Goal: Task Accomplishment & Management: Complete application form

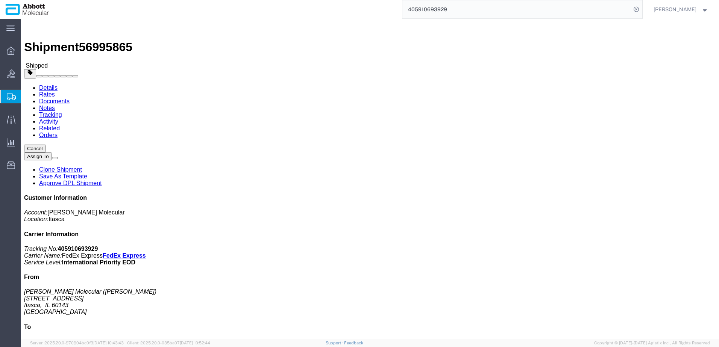
click at [0, 0] on span "Create from Template" at bounding box center [0, 0] width 0 height 0
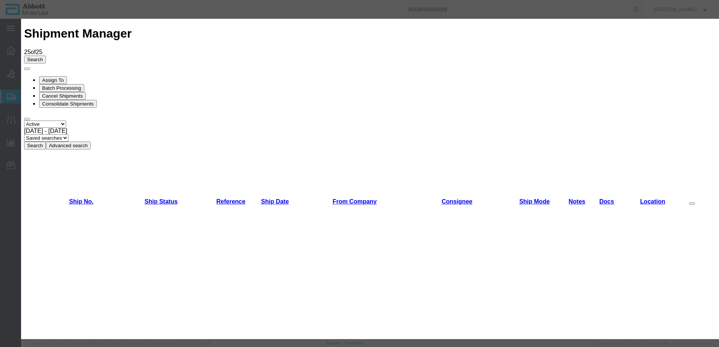
scroll to position [489, 0]
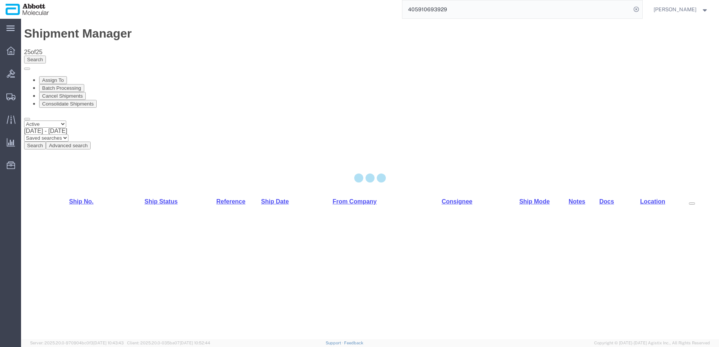
select select "48454"
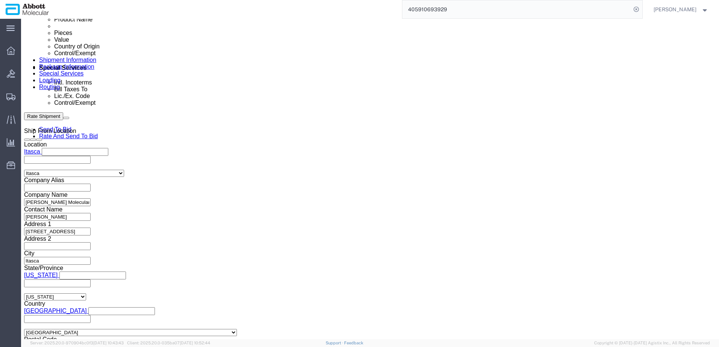
scroll to position [451, 0]
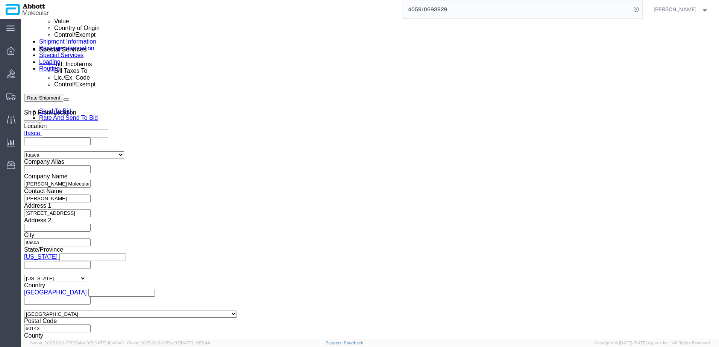
click button "Add reference"
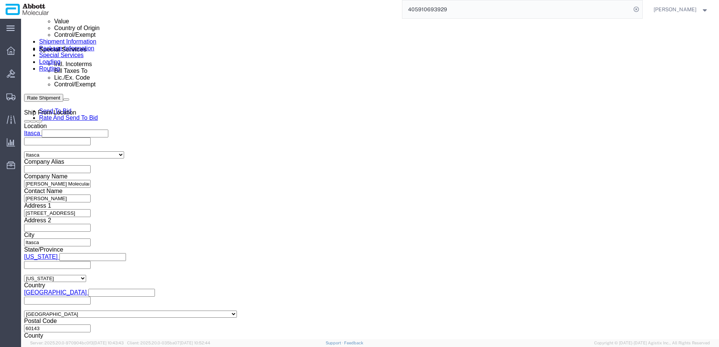
click button "Add reference"
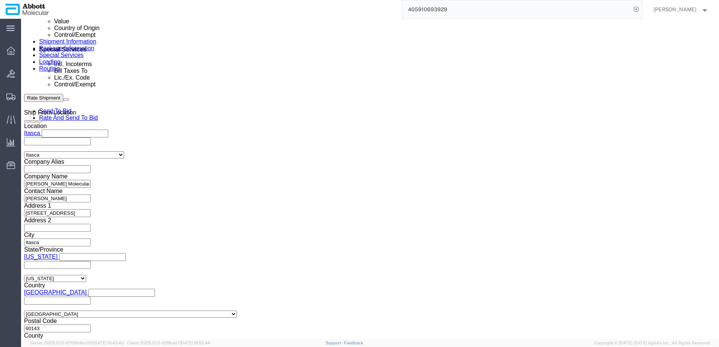
click button "Add reference"
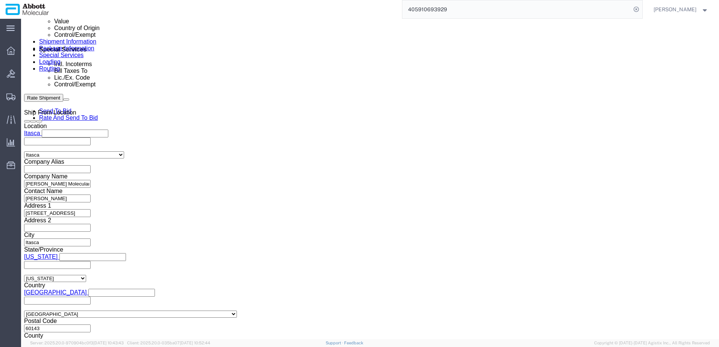
click button "Add reference"
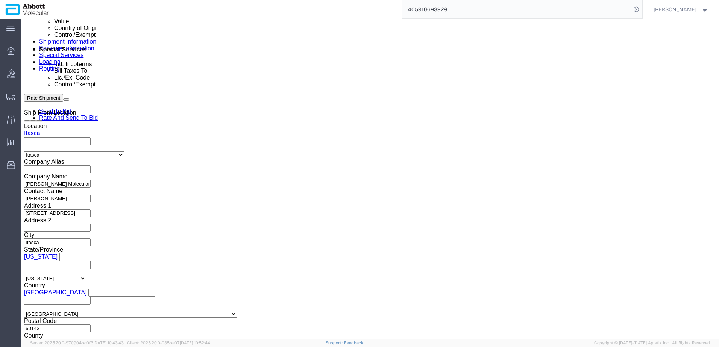
click button "Add reference"
click input "text"
paste input "620782508"
type input "620782508"
select select "INVOICE"
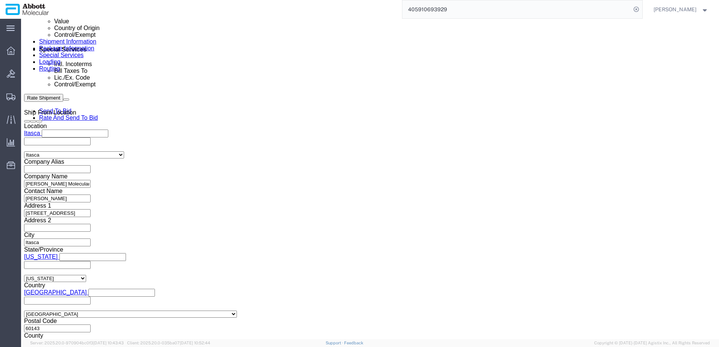
paste input "620782508"
type input "620782509"
select select "INVOICE"
paste input "620782508"
type input "620782510"
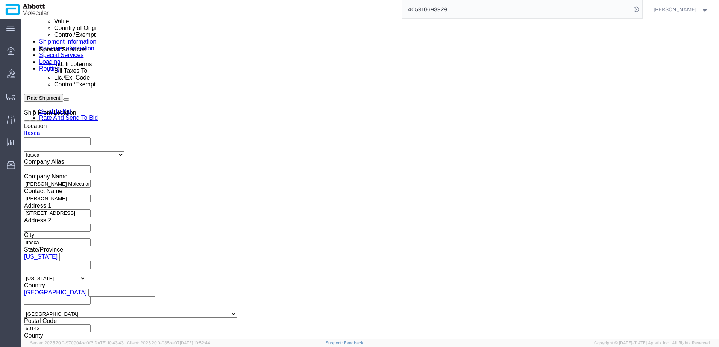
select select "INVOICE"
paste input "620782510"
type input "620782511"
select select "INVOICE"
paste input "620782510"
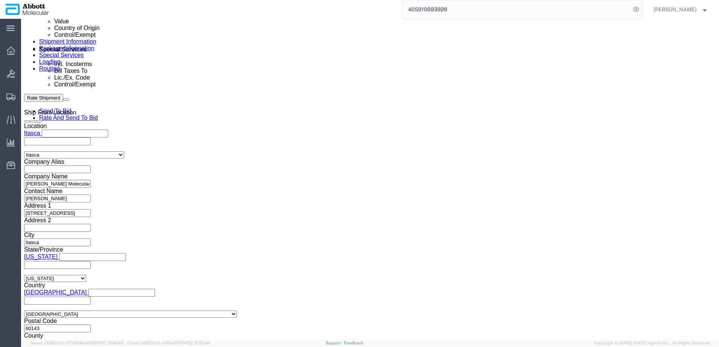
type input "620782512"
select select "INVOICE"
paste input "620782510"
type input "620782513"
select select "INVOICE"
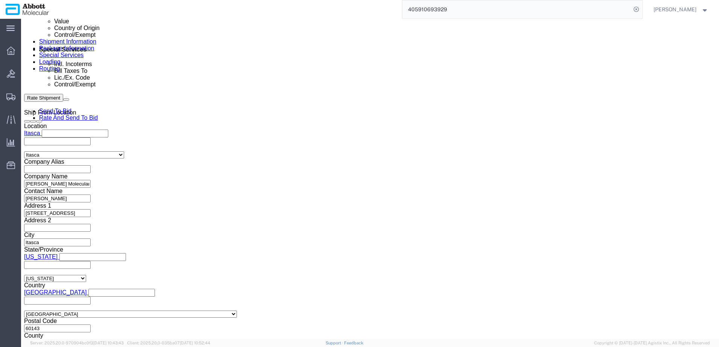
paste input "620782510"
type input "620782514"
select select "INVOICE"
paste input "620782510"
type input "620782515"
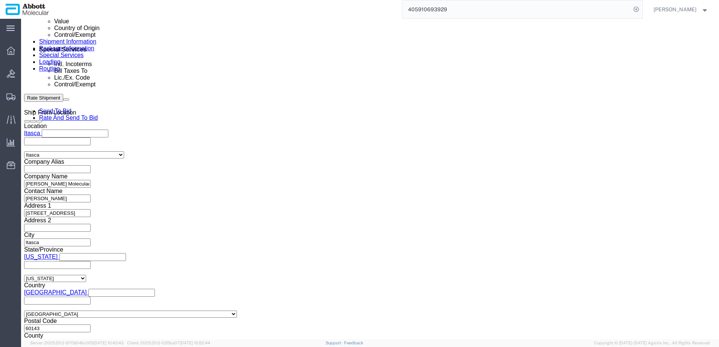
select select "INVOICE"
paste input "620782510"
type input "620782516"
select select "INVOICE"
paste input "620782510"
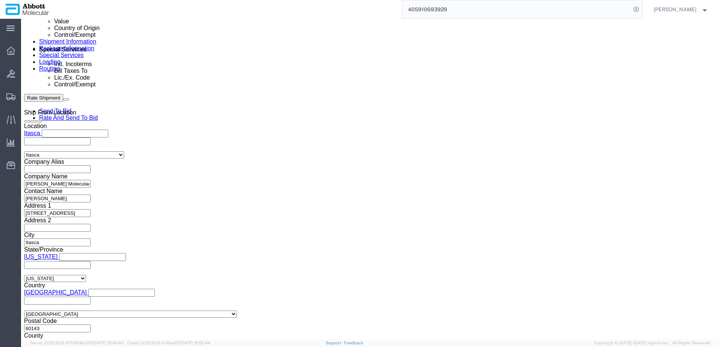
type input "620782517"
select select "INVOICE"
paste input "620782510"
type input "620782518"
select select "INVOICE"
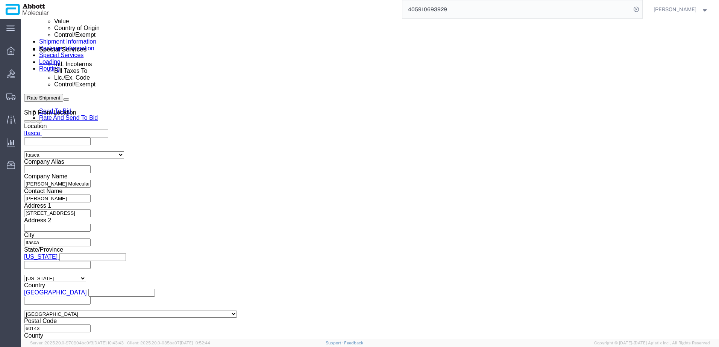
paste input "620782510"
type input "620782519"
select select "INVOICE"
paste input "620782510"
type input "620782520"
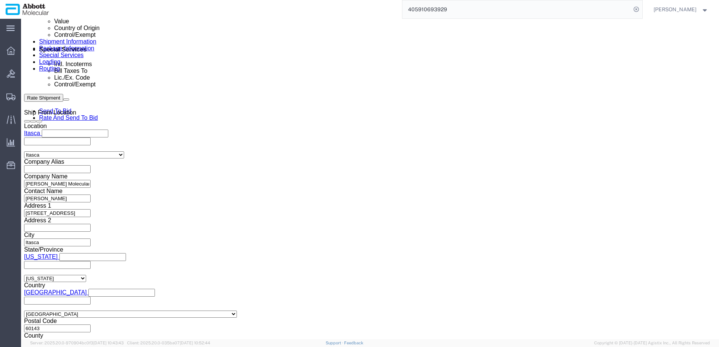
select select "INVOICE"
paste input "620782520"
type input "620782521"
select select "INVOICE"
paste input "620782520"
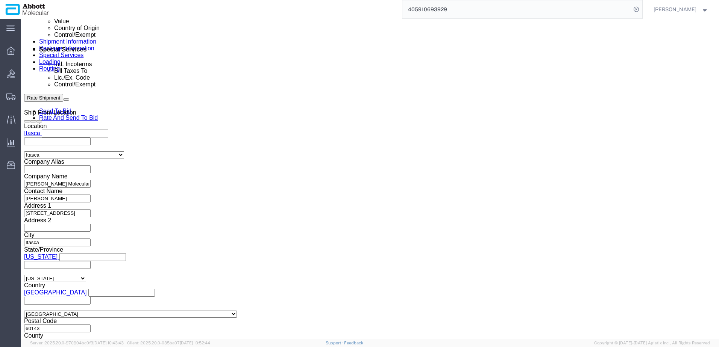
type input "620782522"
select select "INVOICE"
paste input "620782520"
type input "620782523"
select select "INVOICE"
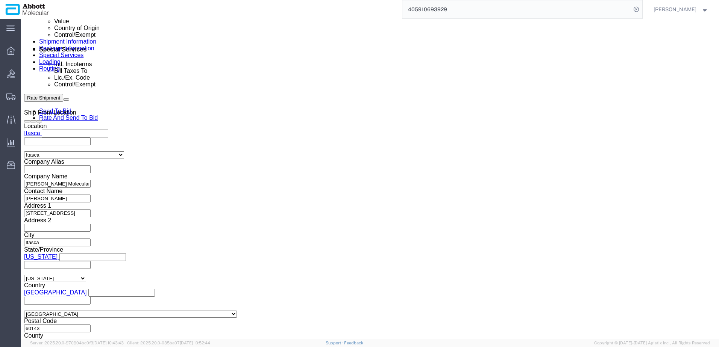
paste input "620782520"
type input "620782524"
select select "INVOICE"
paste input "620782520"
type input "620782525"
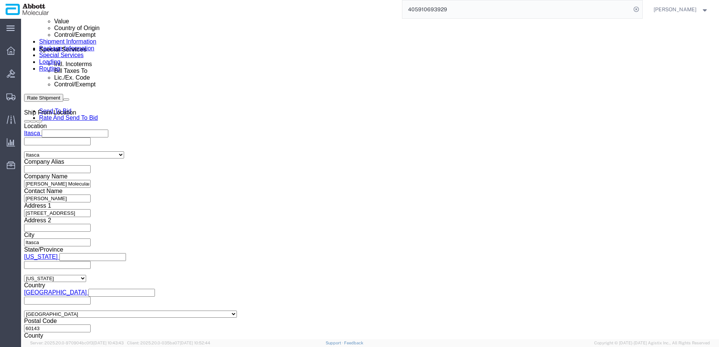
select select "INVOICE"
paste input "620782520"
type input "620782526"
select select "INVOICE"
paste input "620782520"
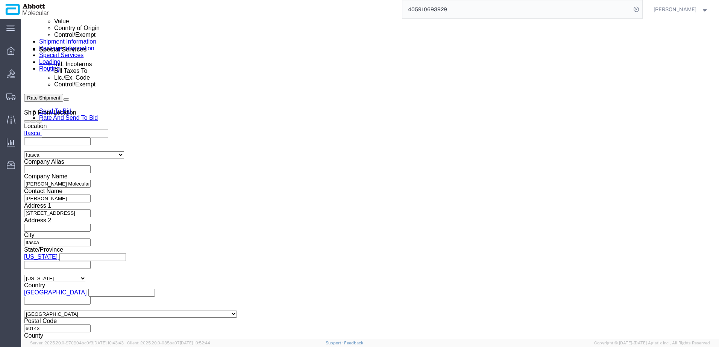
type input "620782527"
select select "INVOICE"
paste input "620782520"
type input "620782528"
select select "INVOICE"
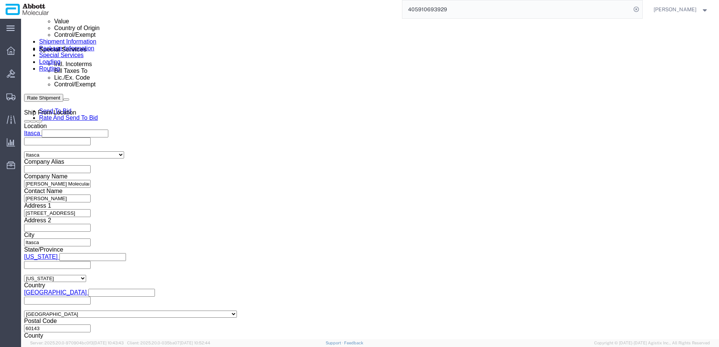
paste input "620782520"
type input "620782529"
select select "INVOICE"
paste input "620782520"
type input "620782530"
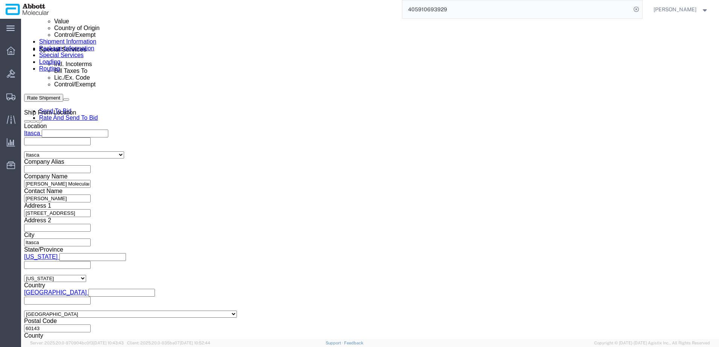
select select "INVOICE"
paste input "620782530"
type input "620782531"
drag, startPoint x: 76, startPoint y: 139, endPoint x: 14, endPoint y: 146, distance: 62.3
click div "Select Account Type Activity ID Airline Appointment Number ASN Batch Request # …"
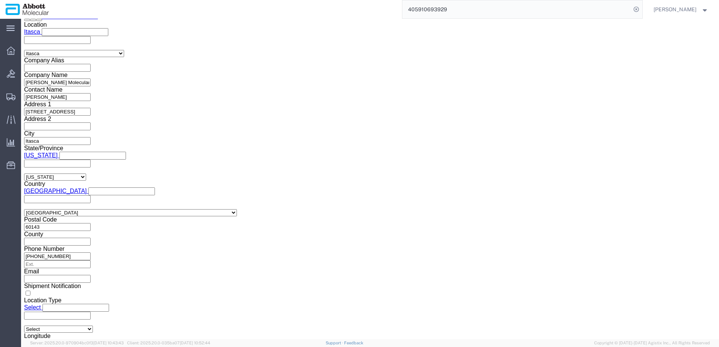
scroll to position [577, 0]
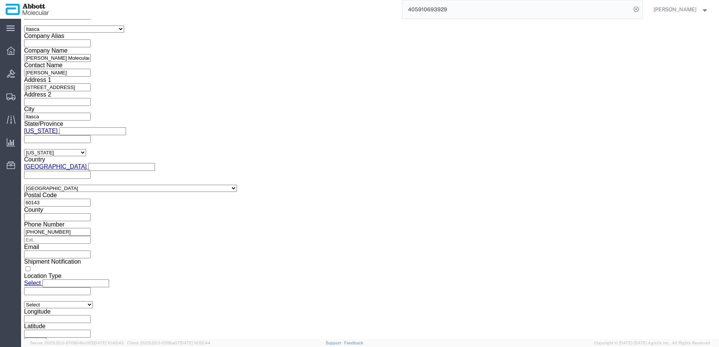
click button "Continue"
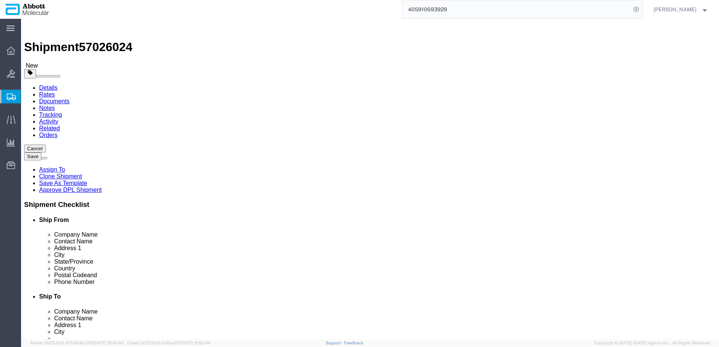
click select "Select Box (B) Box (C) Box (D) Cardboard Box(es) Crate (Instrument) Crate(s) En…"
select select "PLSH"
click select "Select Box (B) Box (C) Box (D) Cardboard Box(es) Crate (Instrument) Crate(s) En…"
type input "58.00"
type input "52.00"
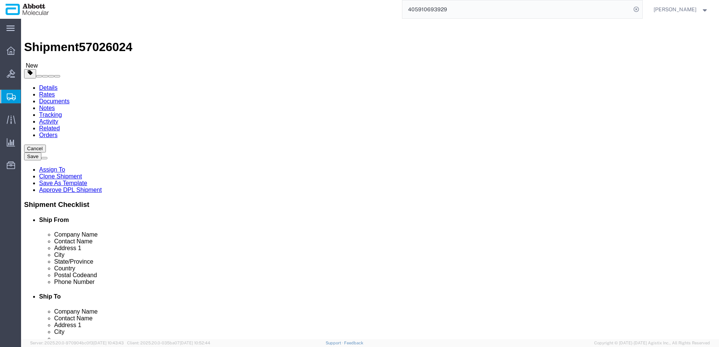
type input "54.00"
drag, startPoint x: 95, startPoint y: 149, endPoint x: 58, endPoint y: 144, distance: 37.5
click div "Number 1"
type input "2"
click ul
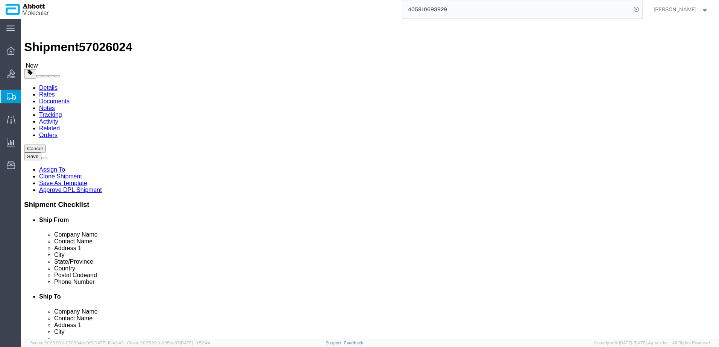
drag, startPoint x: 118, startPoint y: 174, endPoint x: 64, endPoint y: 174, distance: 54.1
click div "Weight 0.00 Select kgs lbs Ship. t°"
type input "800"
click input "checkbox"
checkbox input "true"
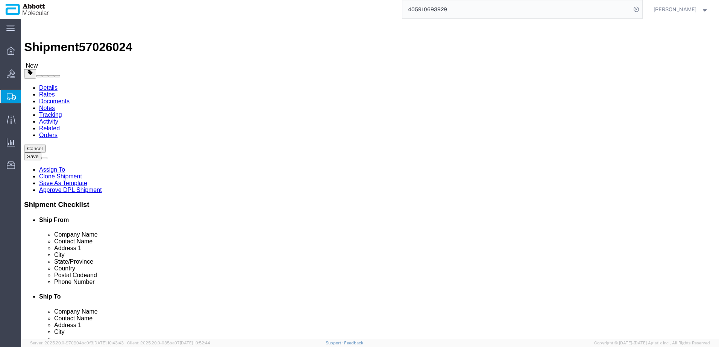
type input "FROZEN"
click link "Add Package"
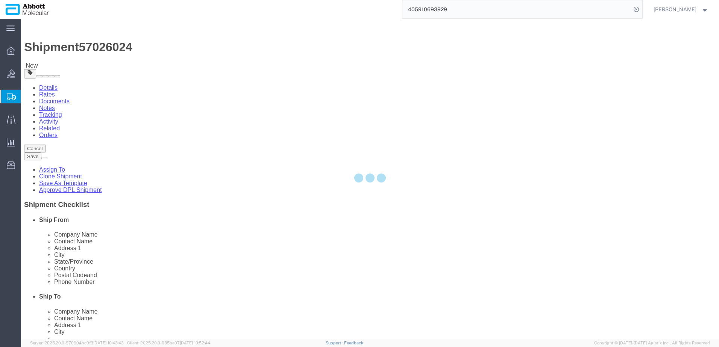
select select "PLSH"
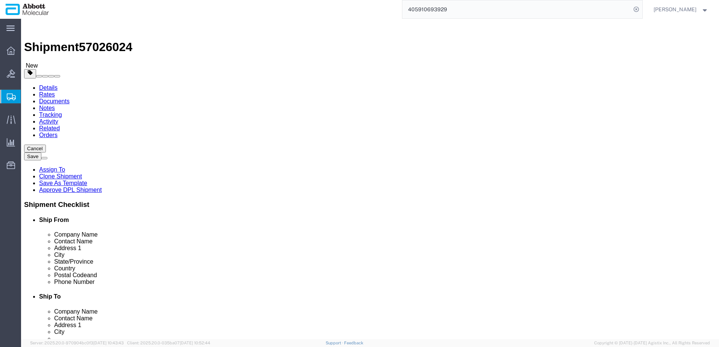
drag, startPoint x: 404, startPoint y: 132, endPoint x: 403, endPoint y: 136, distance: 4.2
click select "Select Box (B) Box (C) Box (D) Cardboard Box(es) Crate (Instrument) Crate(s) En…"
select select "PLSH"
click select "Select Box (B) Box (C) Box (D) Cardboard Box(es) Crate (Instrument) Crate(s) En…"
type input "58.00"
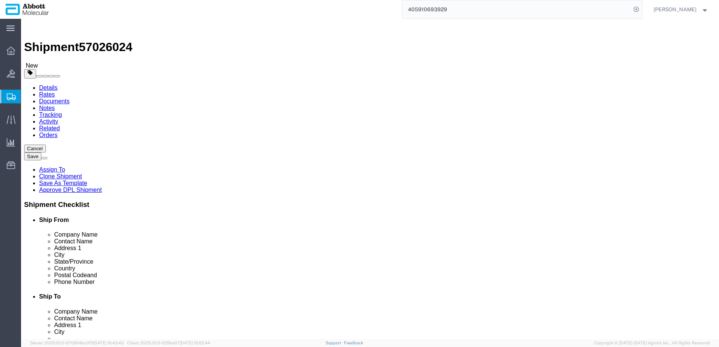
type input "52.00"
type input "54.00"
drag, startPoint x: 392, startPoint y: 174, endPoint x: 332, endPoint y: 171, distance: 59.5
click div "Weight 0.00 Select kgs lbs Ship. t°"
type input "350"
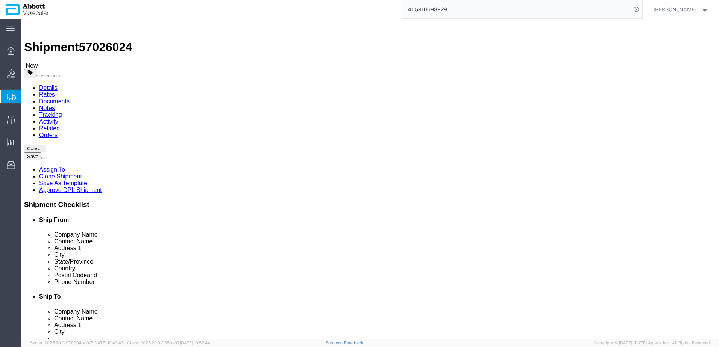
click input "checkbox"
checkbox input "true"
type input "FROM_2_TO_8"
click link "Add Content"
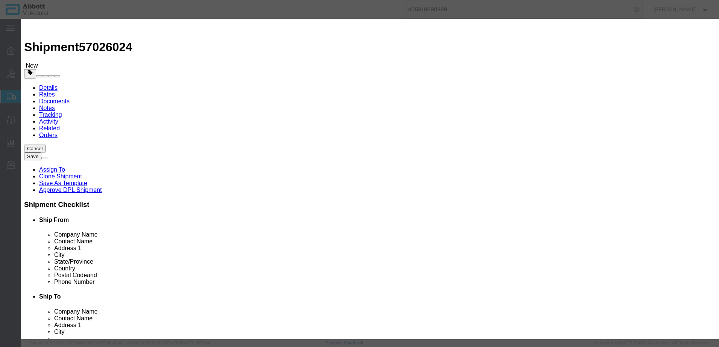
click input "text"
type input "02J0832"
click td "Model: 02J0832"
type input "1"
select select
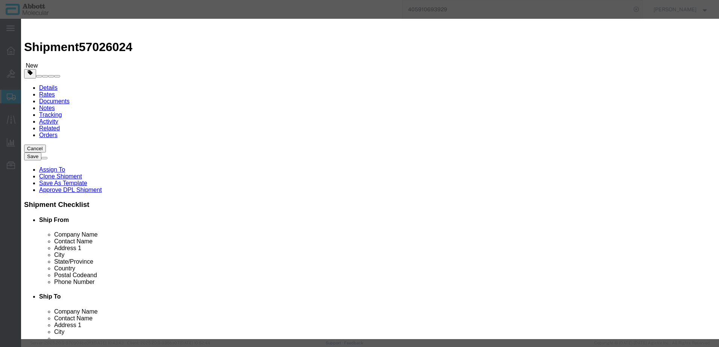
select select "US"
type input "3507907000"
select select "BIS"
checkbox input "false"
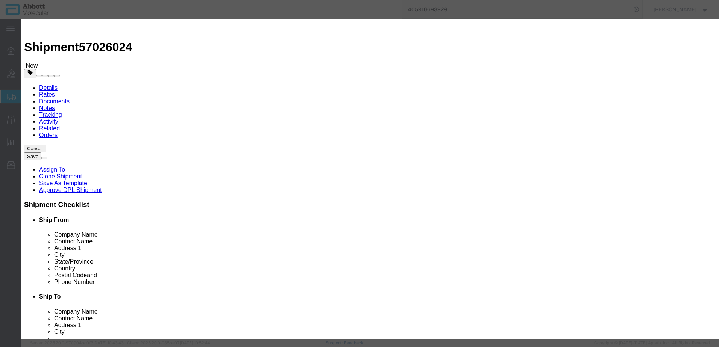
type input "02J0832"
type textarea "[MEDICAL_DATA] I; 2 x 250mg"
type input "02J0832"
select select "NLR"
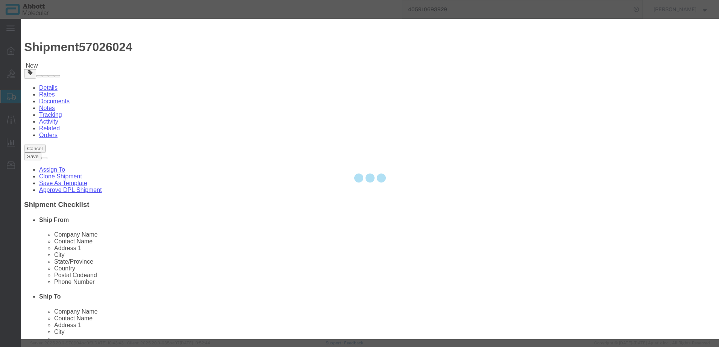
type input "76"
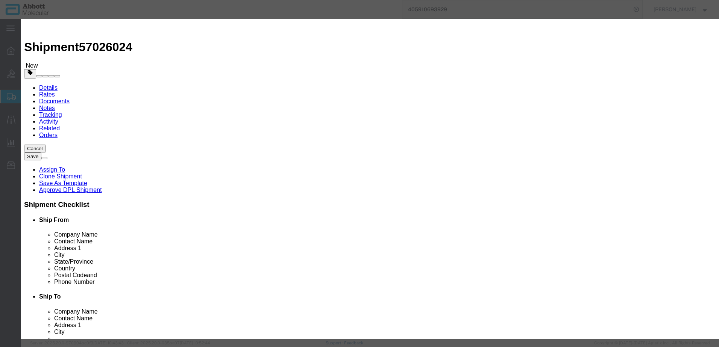
click select "Select Account Type Activity ID Airline Appointment Number ASN Batch Number Bil…"
select select "BATCH_NUMBER"
click select "Select Account Type Activity ID Airline Appointment Number ASN Batch Number Bil…"
type input "416880"
click button "Save & Add Another"
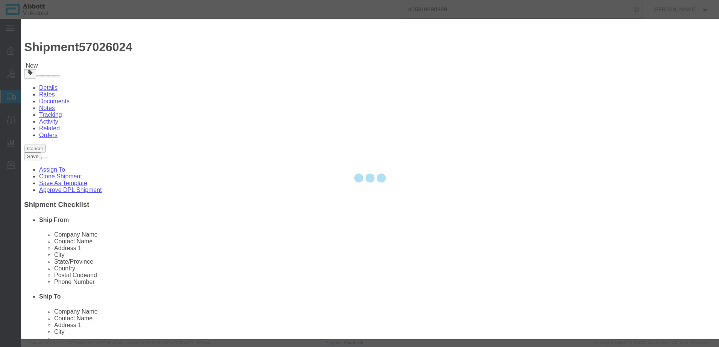
select select "EA"
select select
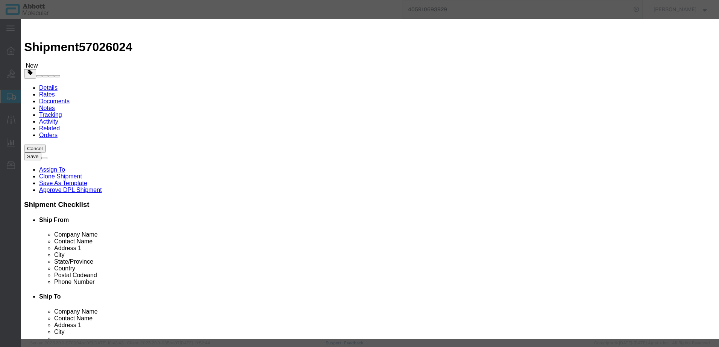
click input "text"
type input "02J0130"
click strong "02J0130"
type input "1"
select select
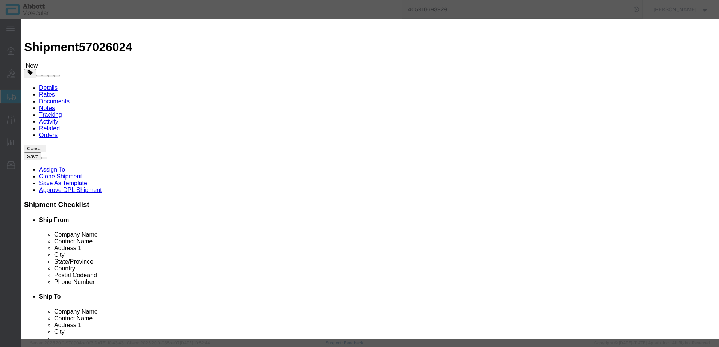
select select "US"
type input "3822190080"
select select "BIS"
select select "NLR"
checkbox input "false"
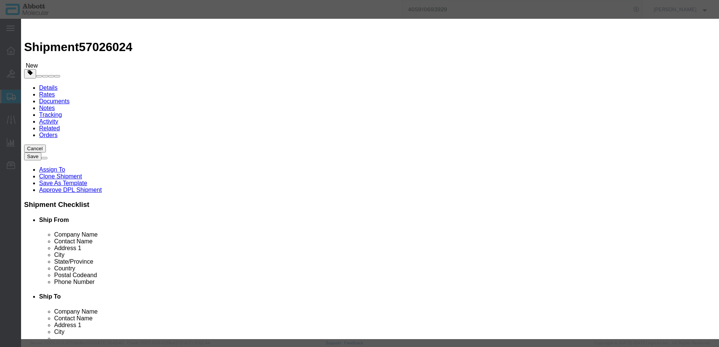
checkbox input "false"
type input "02J0130"
type textarea "PATH VYSION HER-2"
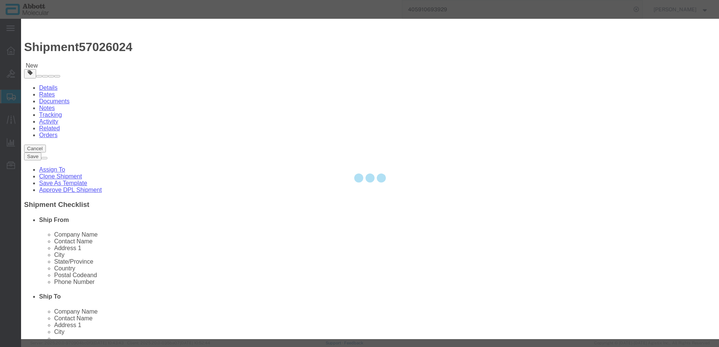
type input "02J0130"
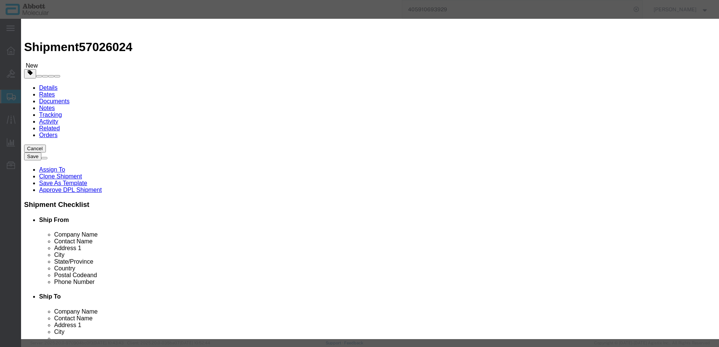
type input "350"
drag, startPoint x: 455, startPoint y: 122, endPoint x: 451, endPoint y: 129, distance: 7.6
click select "Select Account Type Activity ID Airline Appointment Number ASN Batch Number Bil…"
select select "BATCH_NUMBER"
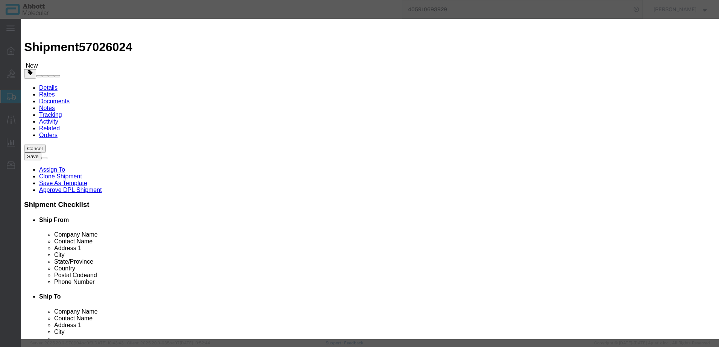
click select "Select Account Type Activity ID Airline Appointment Number ASN Batch Number Bil…"
type input "416363"
click button "Save & Add Another"
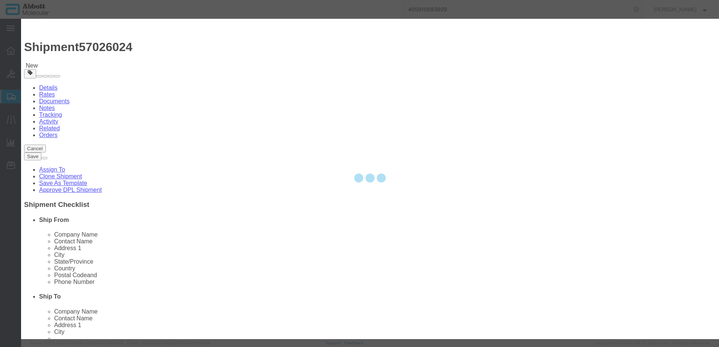
select select "EA"
select select
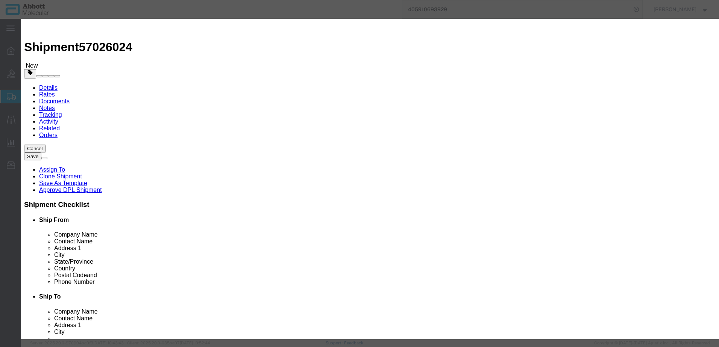
click input "text"
type input "02G3190"
click td "Name: 02G3190"
type input "1"
select select
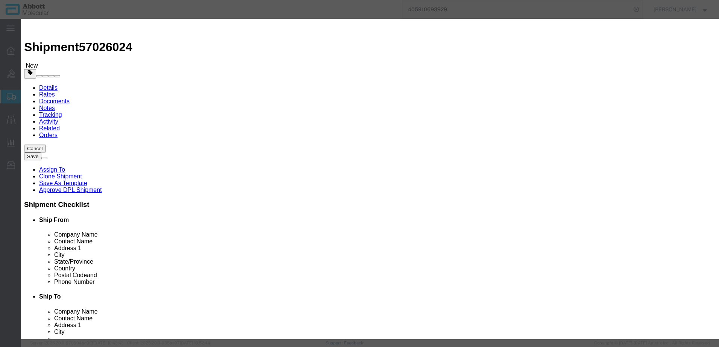
select select "US"
type input "3822190080"
select select "BIS"
select select "NLR"
checkbox input "false"
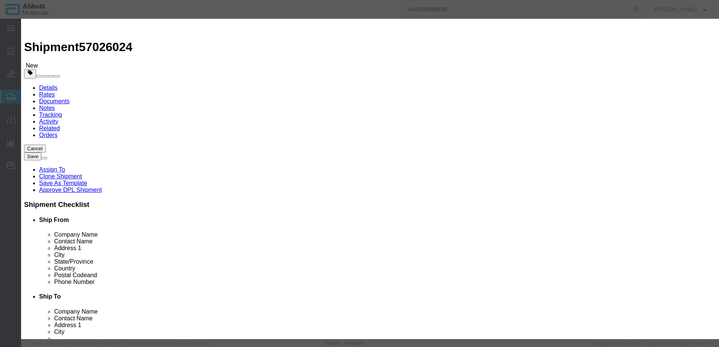
checkbox input "false"
type input "02G3190"
type textarea "RT [MEDICAL_DATA]-1 AMP(4X24T)"
type input "02G3190"
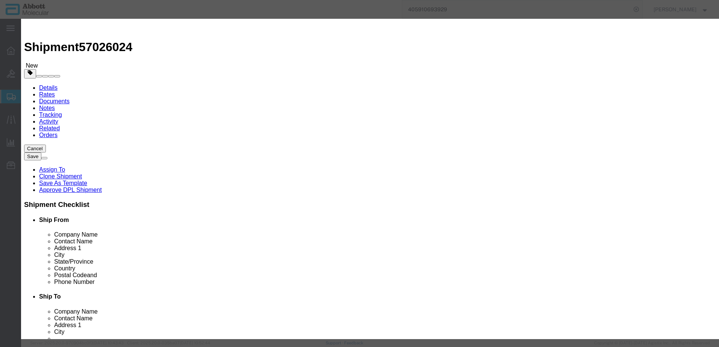
type input "45"
drag, startPoint x: 444, startPoint y: 122, endPoint x: 444, endPoint y: 126, distance: 4.5
click select "Select Account Type Activity ID Airline Appointment Number ASN Batch Number Bil…"
select select "BATCH_NUMBER"
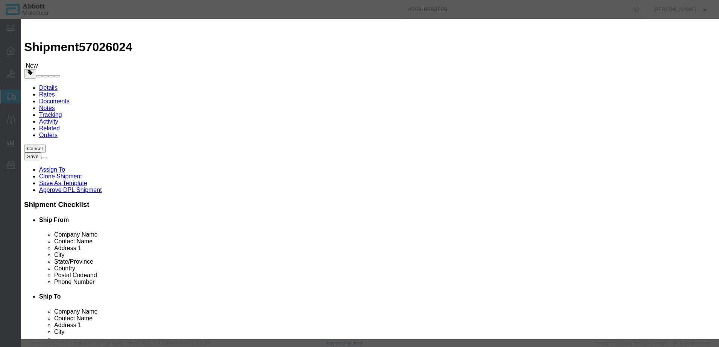
click select "Select Account Type Activity ID Airline Appointment Number ASN Batch Number Bil…"
type input "415820"
click button "Save & Add Another"
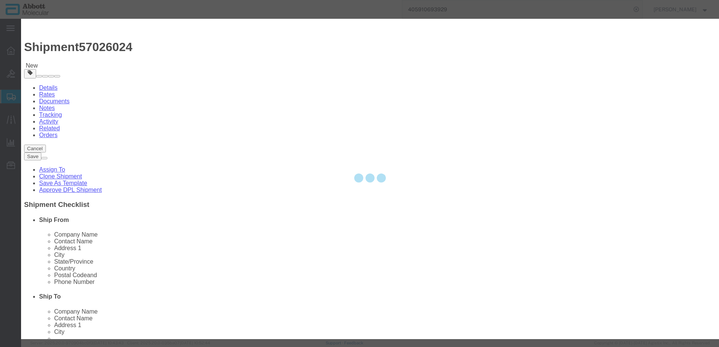
select select "EA"
select select
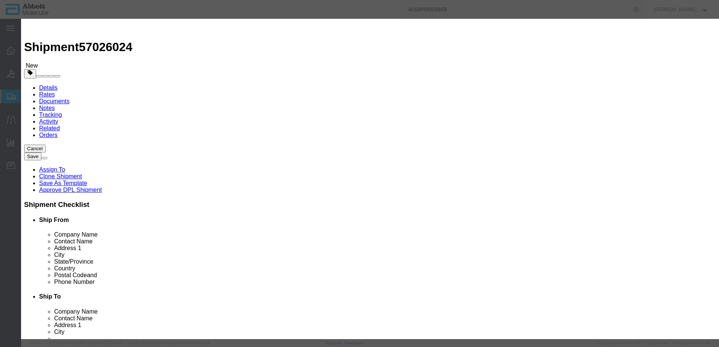
drag, startPoint x: 264, startPoint y: 76, endPoint x: 243, endPoint y: 57, distance: 28.2
click input "text"
type input "08K2490"
click strong "08K2490"
type input "1"
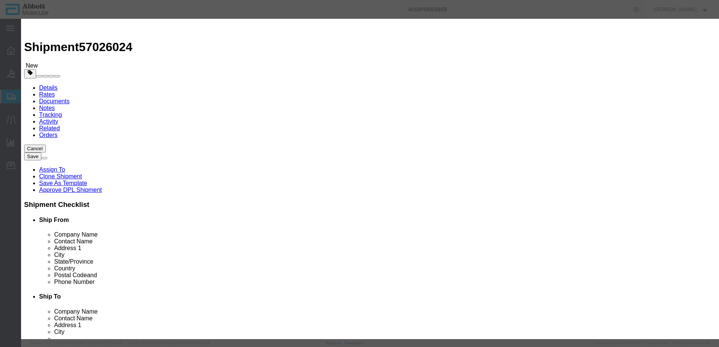
select select
select select "US"
type input "3822190080"
select select "BIS"
checkbox input "false"
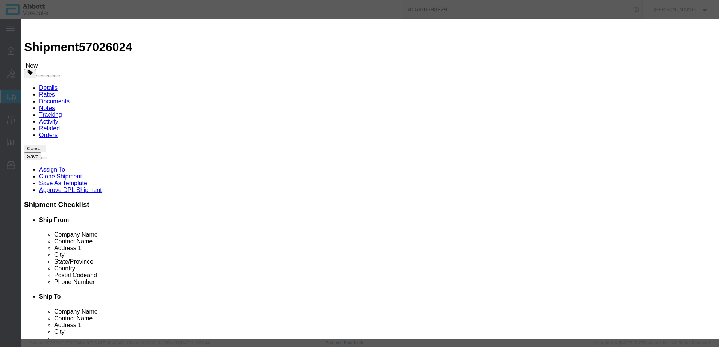
checkbox input "false"
type input "08K2490"
type textarea "REALTIME HCV GT I(KIT)"
type input "08K2490"
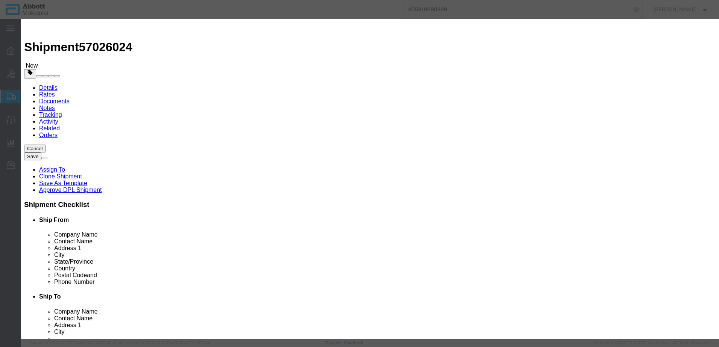
select select "NLR"
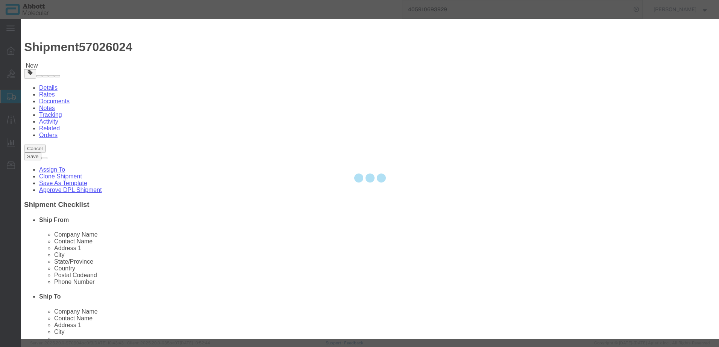
type input "40"
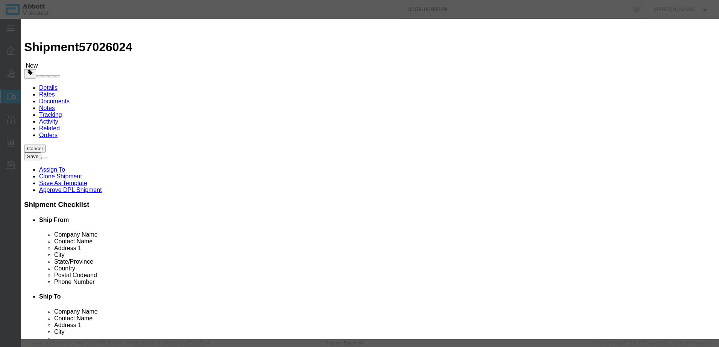
click select "Select Account Type Activity ID Airline Appointment Number ASN Batch Number Bil…"
select select "BATCH_NUMBER"
click select "Select Account Type Activity ID Airline Appointment Number ASN Batch Number Bil…"
type input "415843"
click button "Save & Add Another"
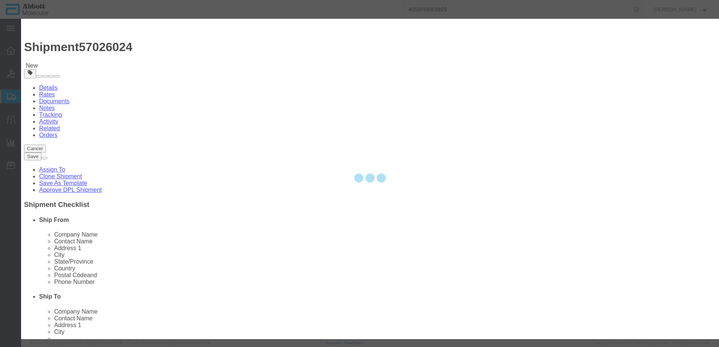
select select "EA"
select select
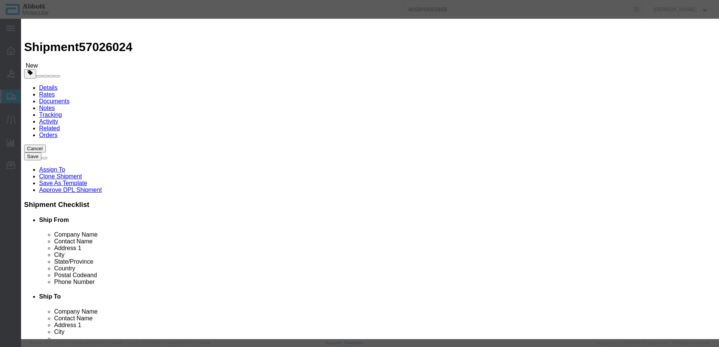
click input "text"
click strong "08K2480"
click select "Select Account Type Activity ID Airline Appointment Number ASN Batch Number Bil…"
click button "Save & Add Another"
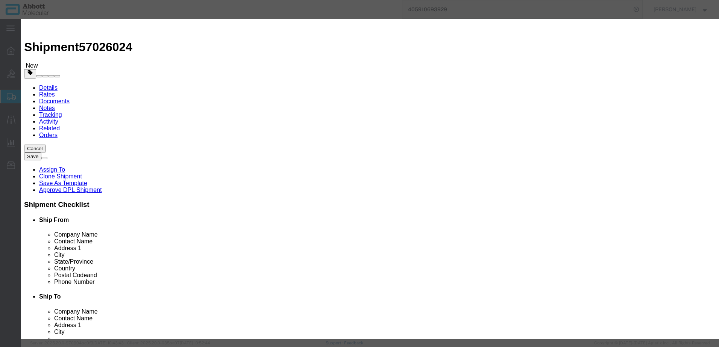
click input "text"
click strong "09N2296"
drag, startPoint x: 454, startPoint y: 119, endPoint x: 454, endPoint y: 128, distance: 9.0
click select "Select Account Type Activity ID Airline Appointment Number ASN Batch Number Bil…"
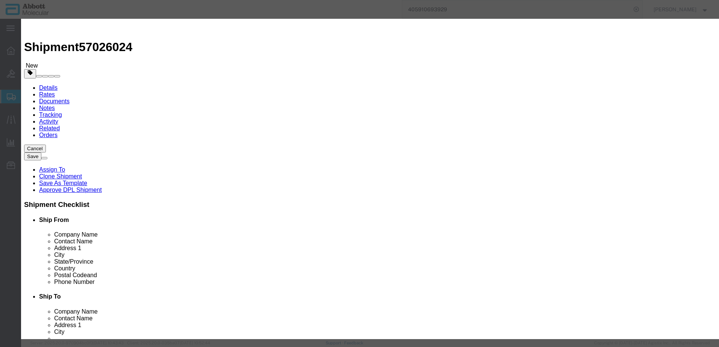
click button "Save & Add Another"
click input "text"
click strong "09N1580"
click select "Select Account Type Activity ID Airline Appointment Number ASN Batch Number Bil…"
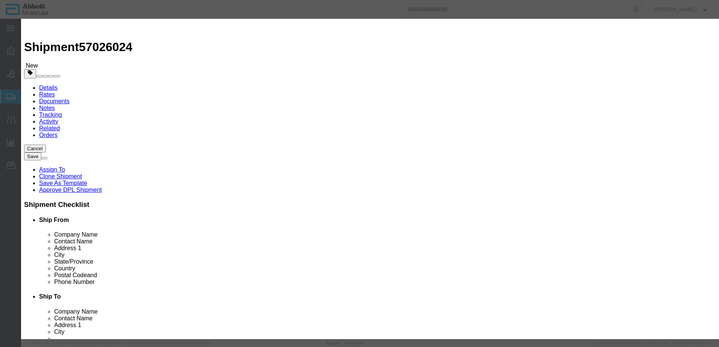
click button "Save & Add Another"
click input "text"
click strong "01N1510"
drag, startPoint x: 446, startPoint y: 122, endPoint x: 446, endPoint y: 127, distance: 5.6
click select "Select Account Type Activity ID Airline Appointment Number ASN Batch Number Bil…"
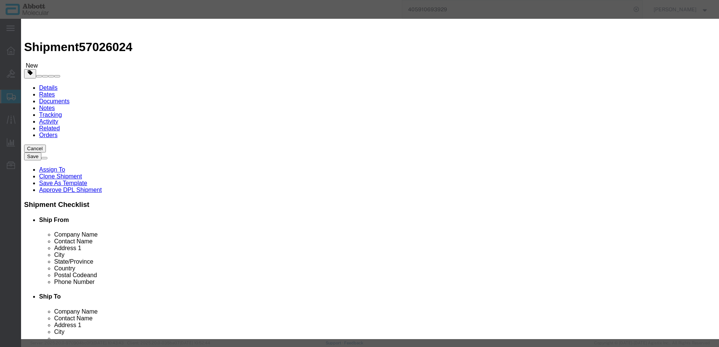
click select "Select Account Type Activity ID Airline Appointment Number ASN Batch Number Bil…"
click button "Save & Add Another"
drag, startPoint x: 263, startPoint y: 77, endPoint x: 242, endPoint y: 58, distance: 28.2
click input "text"
click strong "01N1520"
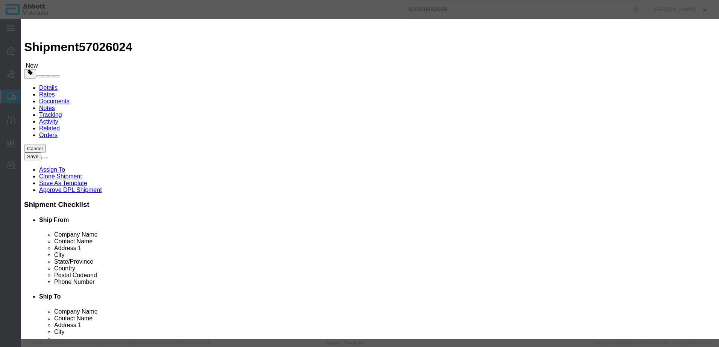
drag, startPoint x: 439, startPoint y: 121, endPoint x: 439, endPoint y: 125, distance: 4.1
click select "Select Account Type Activity ID Airline Appointment Number ASN Batch Number Bil…"
click button "Save & Add Another"
click input "text"
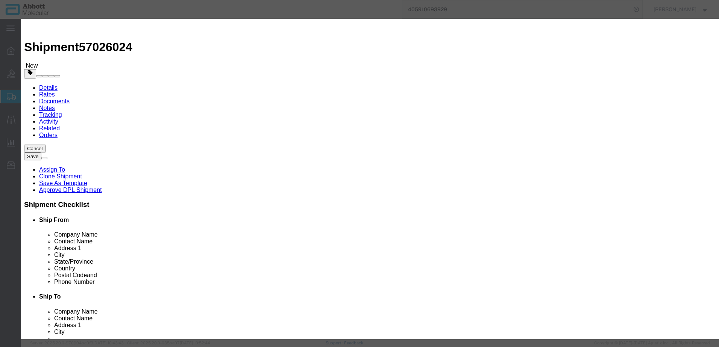
click strong "02J2720"
click select "Select Account Type Activity ID Airline Appointment Number ASN Batch Number Bil…"
click div "Save & Add Another Save & Close Close"
click button "Save & Add Another"
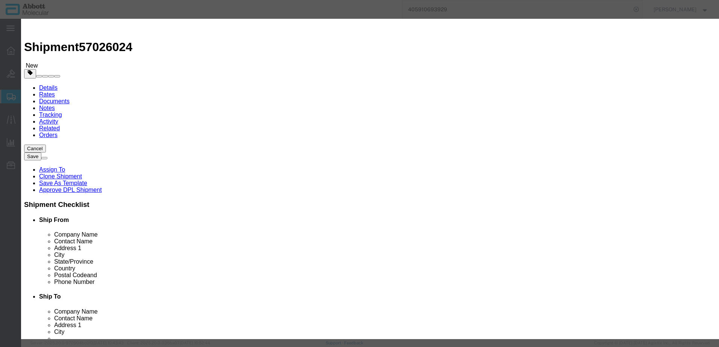
click input "text"
click strong "05J0309"
drag, startPoint x: 432, startPoint y: 122, endPoint x: 434, endPoint y: 128, distance: 6.6
click select "Select Account Type Activity ID Airline Appointment Number ASN Batch Number Bil…"
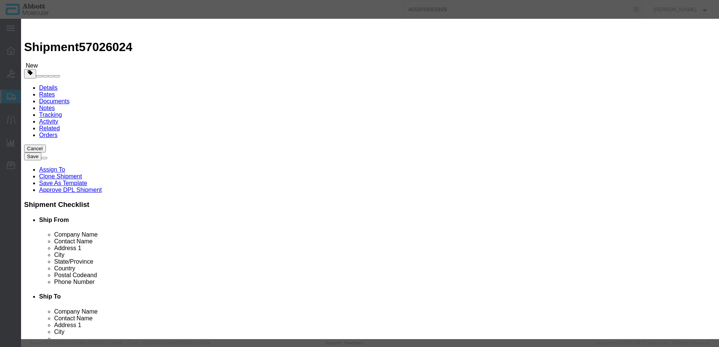
click button "Save & Add Another"
click input "text"
click strong "05J0918"
click select "Select Account Type Activity ID Airline Appointment Number ASN Batch Number Bil…"
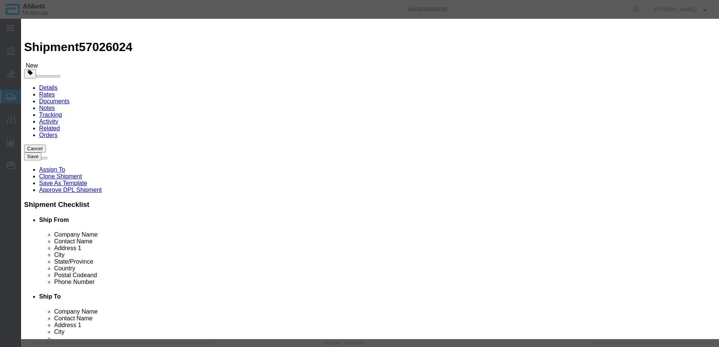
click button "Save & Add Another"
click input "text"
click div "Name: 05N3420 Sku: 05N3420 Model: 05N3420 Description: Vysis 13q34 SpectrumGree…"
click select "Select Account Type Activity ID Airline Appointment Number ASN Batch Number Bil…"
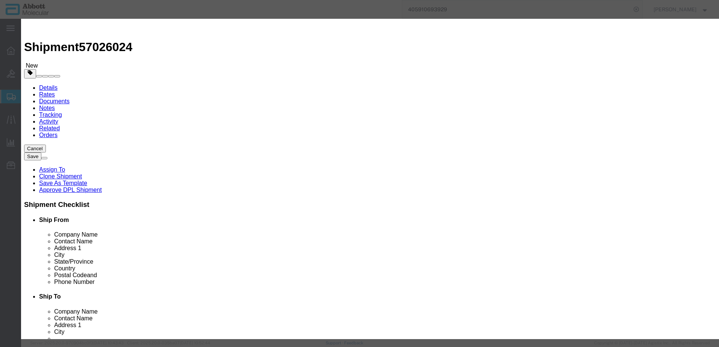
click button "Save & Add Another"
click input "text"
click strong "06J3615"
drag, startPoint x: 434, startPoint y: 122, endPoint x: 433, endPoint y: 128, distance: 6.1
click select "Select Account Type Activity ID Airline Appointment Number ASN Batch Number Bil…"
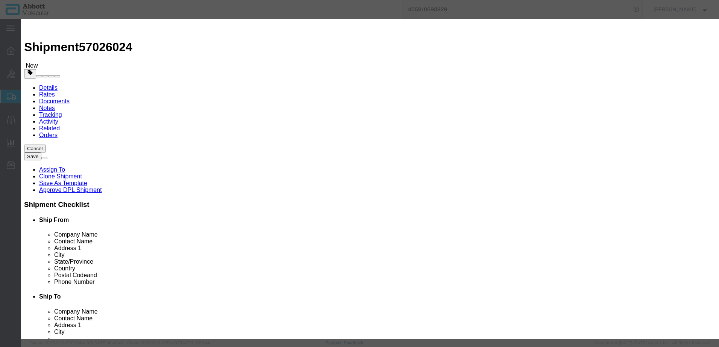
click select "Select Account Type Activity ID Airline Appointment Number ASN Batch Number Bil…"
click button "Save & Add Another"
drag, startPoint x: 262, startPoint y: 76, endPoint x: 241, endPoint y: 58, distance: 28.2
click input "text"
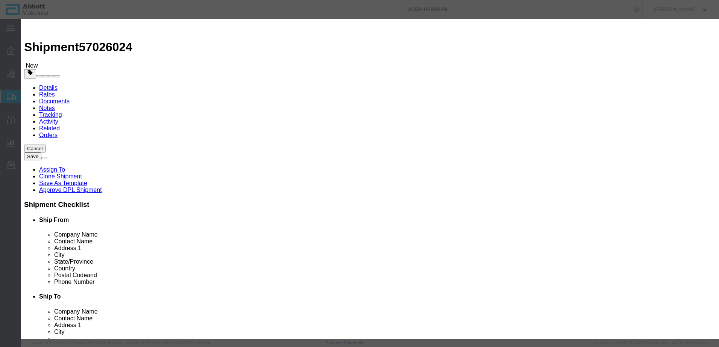
click strong "06J5408"
drag, startPoint x: 422, startPoint y: 123, endPoint x: 424, endPoint y: 128, distance: 5.2
click select "Select Account Type Activity ID Airline Appointment Number ASN Batch Number Bil…"
click button "Save & Add Another"
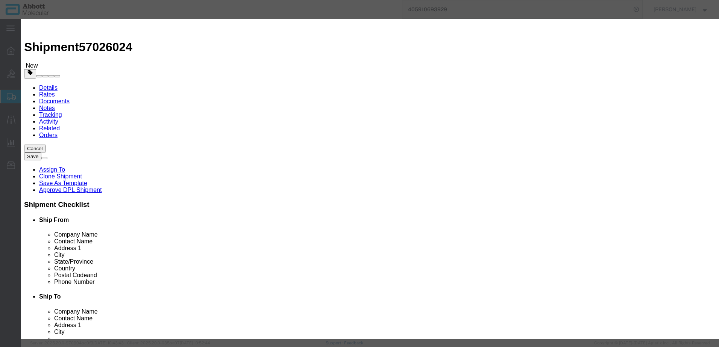
click div "Product Name 06J5408 Pieces Select Bag Barrels 100Board Feet Bottle Box Blister…"
click input "text"
click span "Model:"
click select "Select Account Type Activity ID Airline Appointment Number ASN Batch Number Bil…"
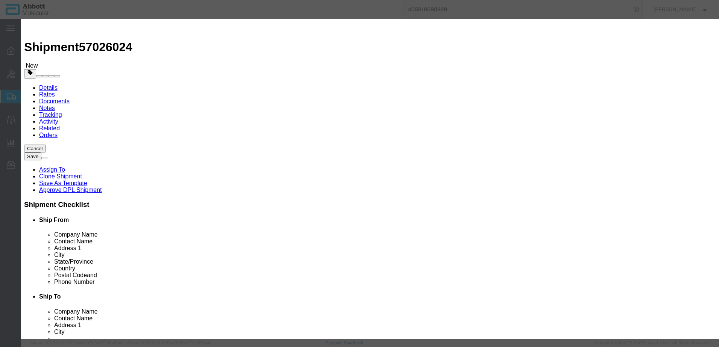
click button "Save & Add Another"
click input "text"
click strong "01N6920"
drag, startPoint x: 440, startPoint y: 122, endPoint x: 438, endPoint y: 128, distance: 6.2
click select "Select Account Type Activity ID Airline Appointment Number ASN Batch Number Bil…"
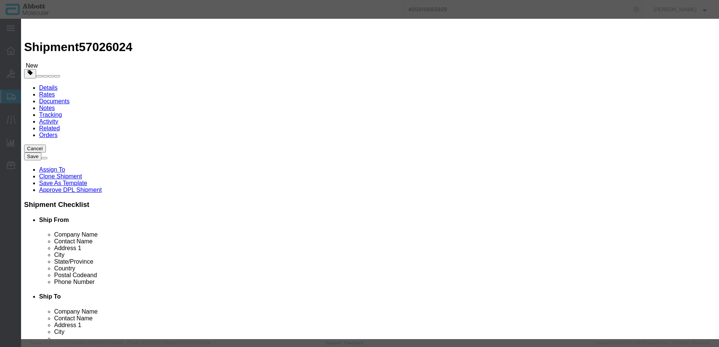
click select "Select Account Type Activity ID Airline Appointment Number ASN Batch Number Bil…"
click button "Save & Add Another"
click input "text"
click div "Name: 09N6180 Sku: 09N6180 Model: 09N6180 Description: Alinity m HSV 1 & 2 / VZ…"
click select "Select Account Type Activity ID Airline Appointment Number ASN Batch Number Bil…"
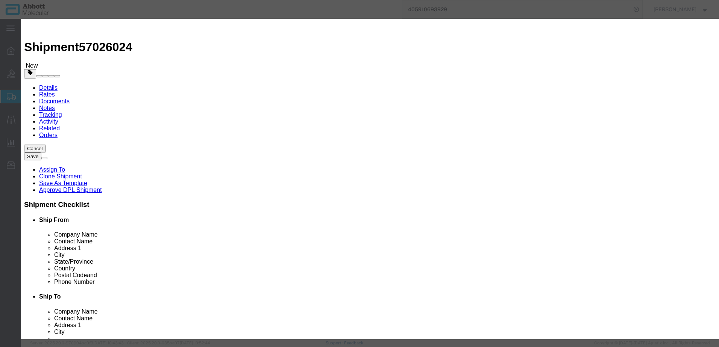
click select "Select Account Type Activity ID Airline Appointment Number ASN Batch Number Bil…"
click button "Save & Add Another"
drag, startPoint x: 261, startPoint y: 78, endPoint x: 240, endPoint y: 59, distance: 28.2
click input "text"
click strong "09N8580"
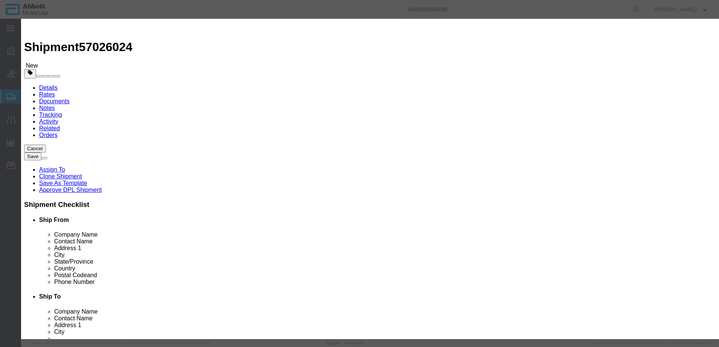
click select "Select Account Type Activity ID Airline Appointment Number ASN Batch Number Bil…"
click button "Save & Add Another"
click input "text"
click td "Model: 05J1312"
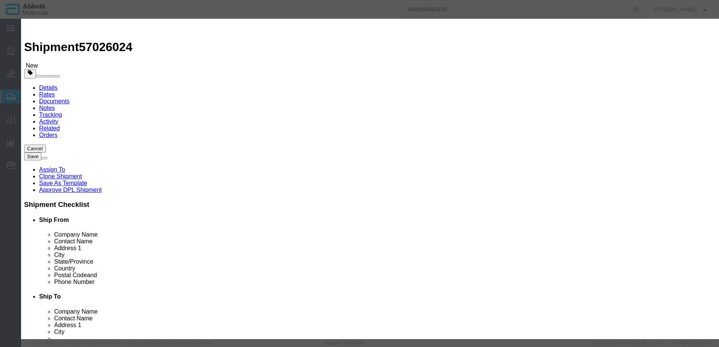
click select "Select Account Type Activity ID Airline Appointment Number ASN Batch Number Bil…"
click button "Save & Add Another"
click input "text"
click strong "05J7101"
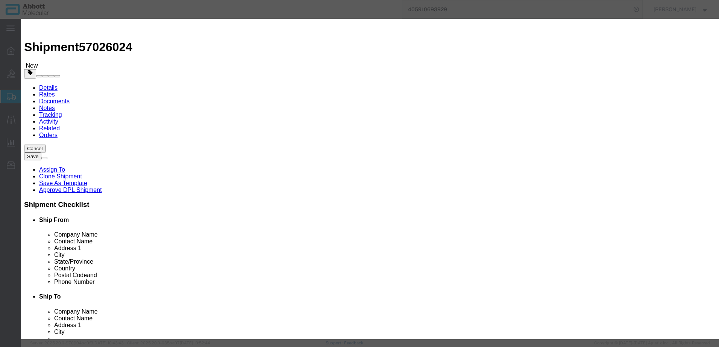
click select "Select Account Type Activity ID Airline Appointment Number ASN Batch Number Bil…"
click button "Save & Add Another"
drag, startPoint x: 257, startPoint y: 77, endPoint x: 236, endPoint y: 58, distance: 28.2
click input "text"
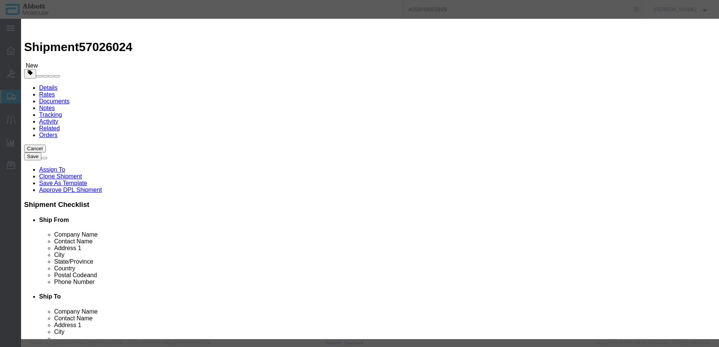
click strong "05J9001"
click select "Select Account Type Activity ID Airline Appointment Number ASN Batch Number Bil…"
click button "Save & Add Another"
click input "text"
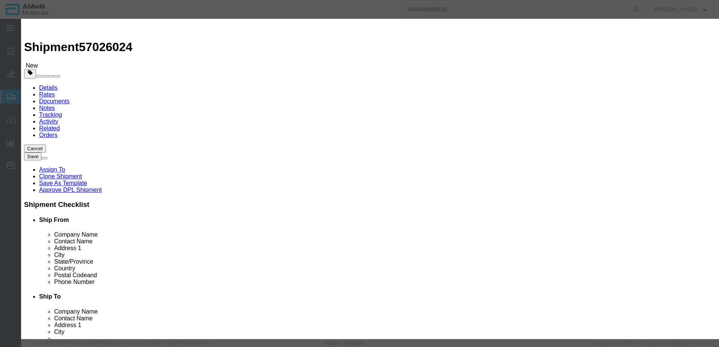
click strong "05J9101"
click select "Select Account Type Activity ID Airline Appointment Number ASN Batch Number Bil…"
click button "Save & Add Another"
click input "text"
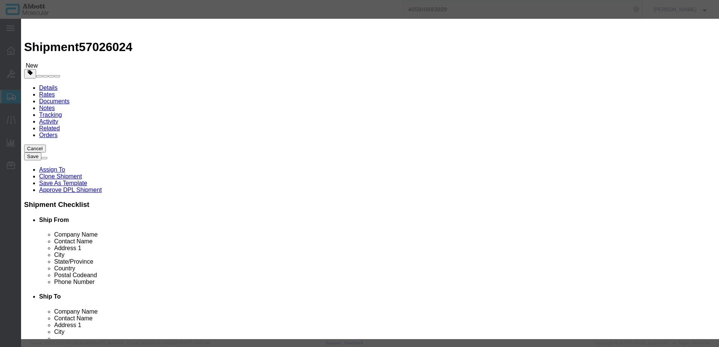
click td "Name: 05N0720"
click select "Select Account Type Activity ID Airline Appointment Number ASN Batch Number Bil…"
click button "Save & Add Another"
click input "text"
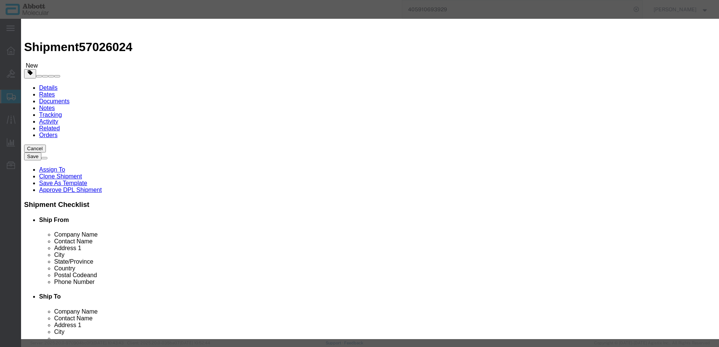
click strong "06J3677"
drag, startPoint x: 433, startPoint y: 119, endPoint x: 430, endPoint y: 129, distance: 9.9
click select "Select Account Type Activity ID Airline Appointment Number ASN Batch Number Bil…"
click button "Save & Add Another"
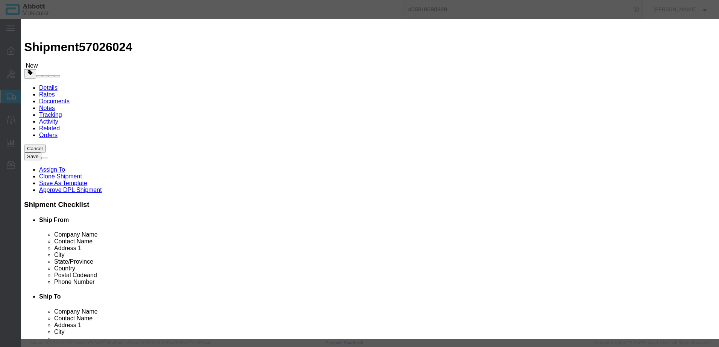
drag, startPoint x: 262, startPoint y: 77, endPoint x: 241, endPoint y: 58, distance: 28.2
click input "text"
click strong "07J7101"
click select "Select Account Type Activity ID Airline Appointment Number ASN Batch Number Bil…"
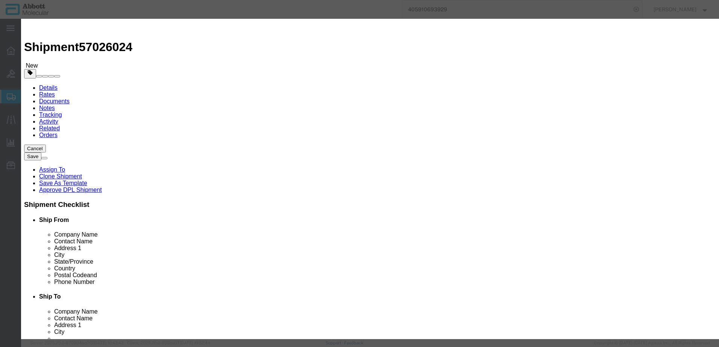
click button "Save & Add Another"
click input "text"
click strong "05J2707"
drag, startPoint x: 434, startPoint y: 121, endPoint x: 435, endPoint y: 126, distance: 5.3
click select "Select Account Type Activity ID Airline Appointment Number ASN Batch Number Bil…"
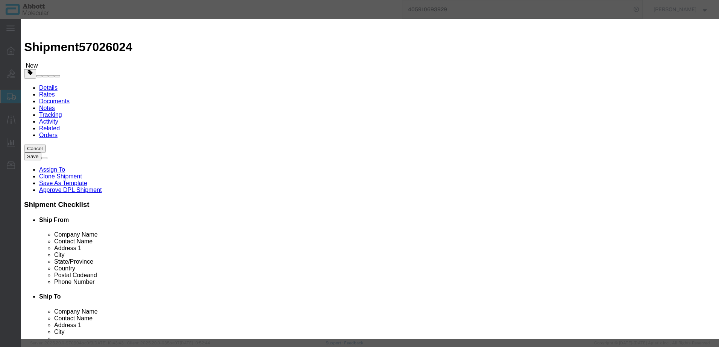
click select "Select Account Type Activity ID Airline Appointment Number ASN Batch Number Bil…"
drag, startPoint x: 157, startPoint y: 280, endPoint x: 163, endPoint y: 273, distance: 9.2
click button "Save & Add Another"
drag, startPoint x: 269, startPoint y: 77, endPoint x: 248, endPoint y: 59, distance: 28.2
click input "text"
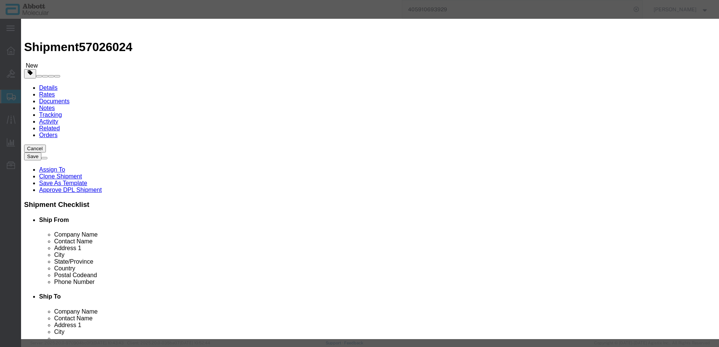
click strong "05J6901"
click select "Select Account Type Activity ID Airline Appointment Number ASN Batch Number Bil…"
click button "Save & Add Another"
drag, startPoint x: 259, startPoint y: 75, endPoint x: 238, endPoint y: 56, distance: 28.2
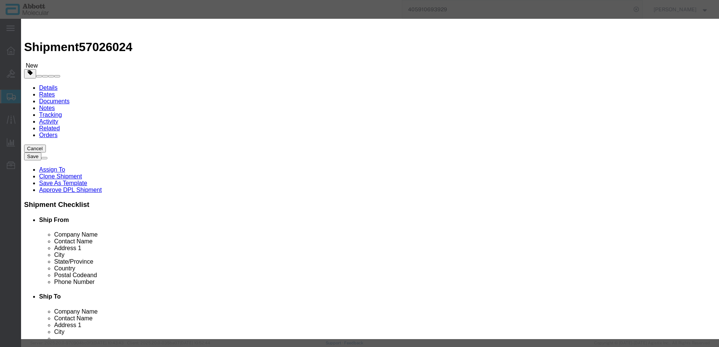
click input "text"
click strong "05J8404"
drag, startPoint x: 450, startPoint y: 122, endPoint x: 448, endPoint y: 126, distance: 4.4
click select "Select Account Type Activity ID Airline Appointment Number ASN Batch Number Bil…"
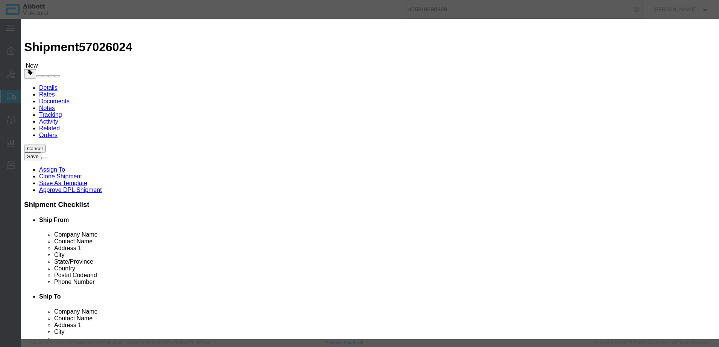
click button "Save & Add Another"
drag, startPoint x: 264, startPoint y: 77, endPoint x: 243, endPoint y: 58, distance: 28.2
click input "text"
click strong "05N3320"
drag, startPoint x: 428, startPoint y: 123, endPoint x: 429, endPoint y: 129, distance: 5.5
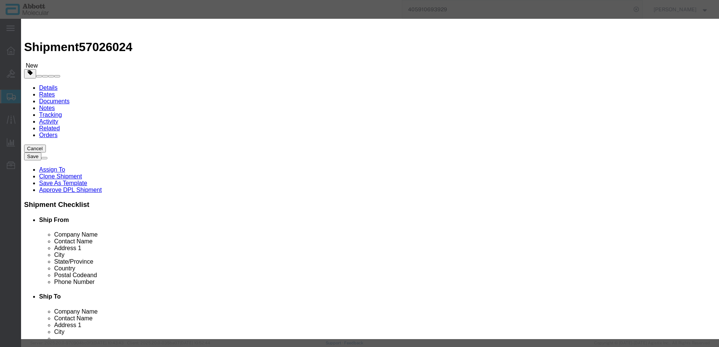
click select "Select Account Type Activity ID Airline Appointment Number ASN Batch Number Bil…"
drag, startPoint x: 168, startPoint y: 279, endPoint x: 117, endPoint y: 278, distance: 51.5
click button "Save & Add Another"
click input "text"
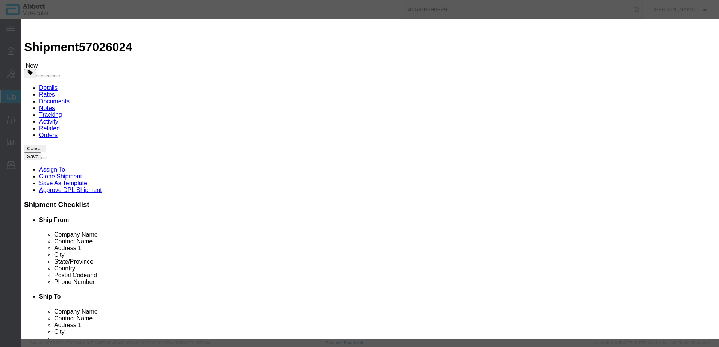
click td "Model: 09N4380"
click select "Select Account Type Activity ID Airline Appointment Number ASN Batch Number Bil…"
click button "Save & Add Another"
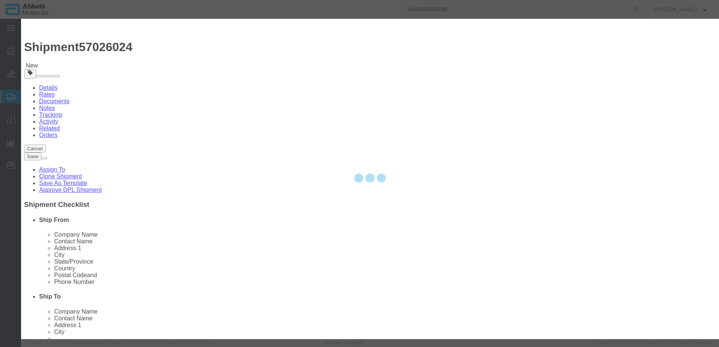
click at [262, 76] on div at bounding box center [370, 179] width 698 height 321
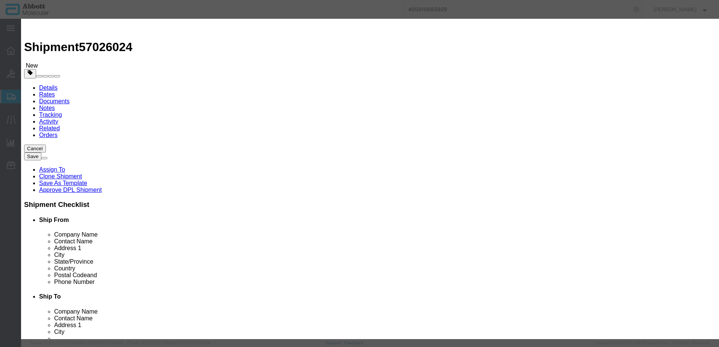
click input "text"
click strong "09N4680"
click select "Select Account Type Activity ID Airline Appointment Number ASN Batch Number Bil…"
click button "Save & Add Another"
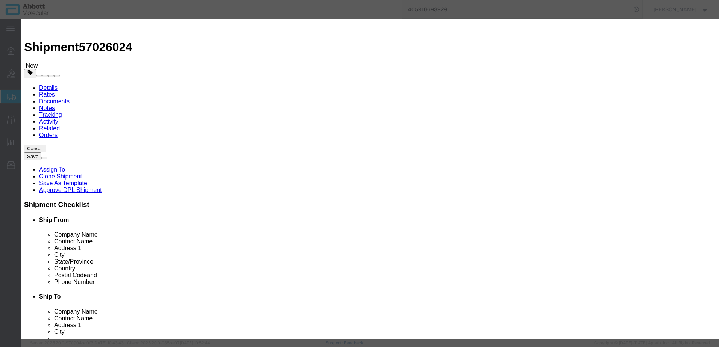
drag, startPoint x: 263, startPoint y: 78, endPoint x: 242, endPoint y: 59, distance: 28.2
click input "text"
click strong "09N4370"
click select "Select Account Type Activity ID Airline Appointment Number ASN Batch Number Bil…"
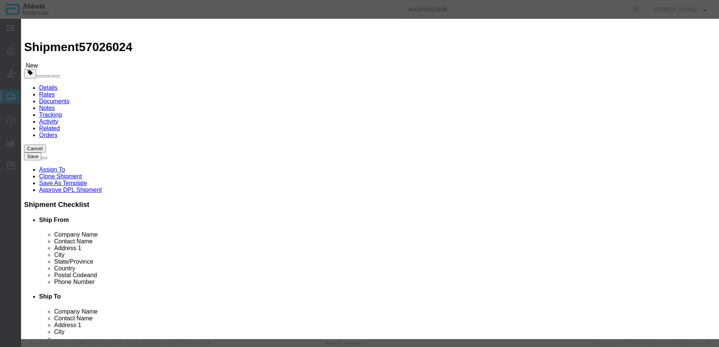
click button "Save & Add Another"
drag, startPoint x: 276, startPoint y: 77, endPoint x: 254, endPoint y: 58, distance: 28.2
click input "text"
click strong "09N7980"
click select "Select Account Type Activity ID Airline Appointment Number ASN Batch Number Bil…"
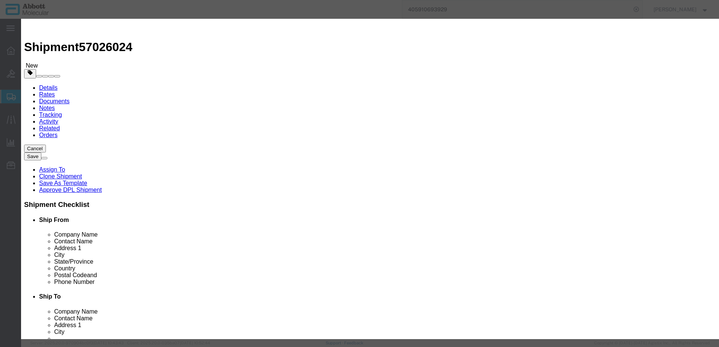
click select "Select Account Type Activity ID Airline Appointment Number ASN Batch Number Bil…"
click button "Save & Close"
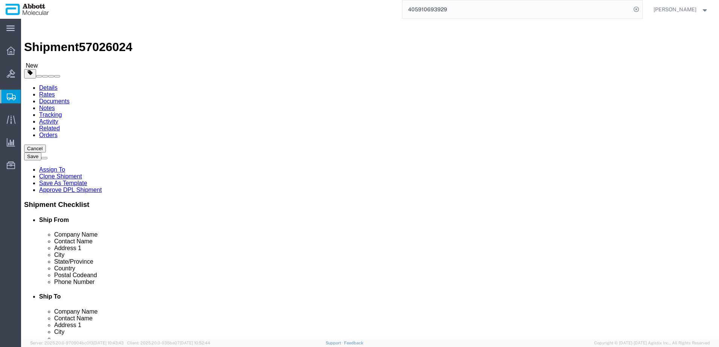
click link "Add Content"
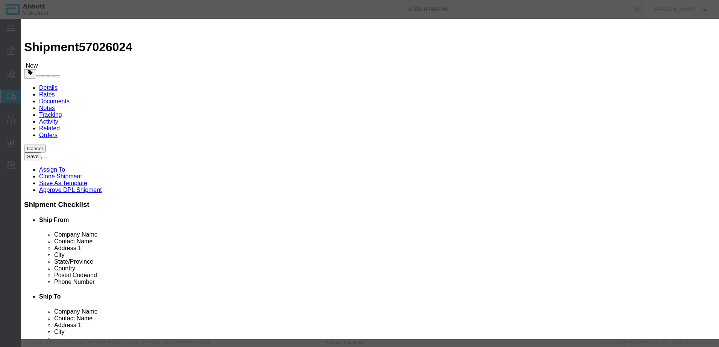
click input "text"
click strong "09N1780"
click select "Select Account Type Activity ID Airline Appointment Number ASN Batch Number Bil…"
click button "Save & Add Another"
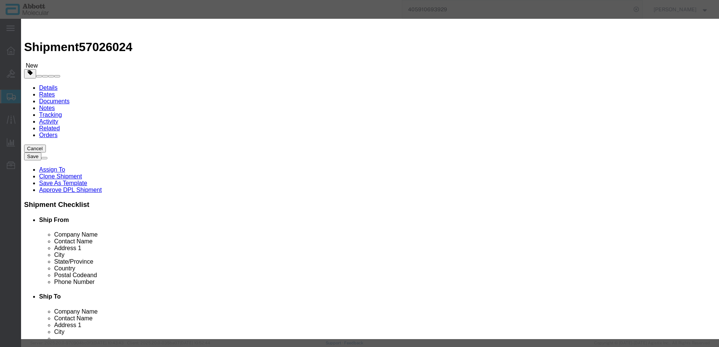
click input "text"
click div "Name: 06J4901 Sku: 06J4901 Model: 06J4901 Description: DAPI I COUNTERSTAIN SOLU…"
click select "Select Account Type Activity ID Airline Appointment Number ASN Batch Number Bil…"
click button "Save & Add Another"
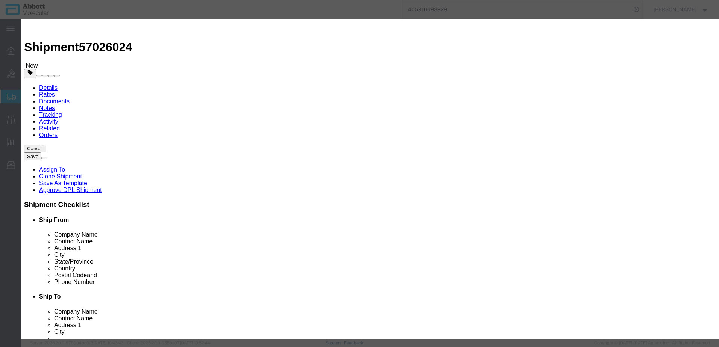
drag, startPoint x: 264, startPoint y: 77, endPoint x: 243, endPoint y: 58, distance: 28.2
click input "text"
click strong "06J5001"
drag, startPoint x: 450, startPoint y: 123, endPoint x: 448, endPoint y: 126, distance: 3.9
click select "Select Account Type Activity ID Airline Appointment Number ASN Batch Number Bil…"
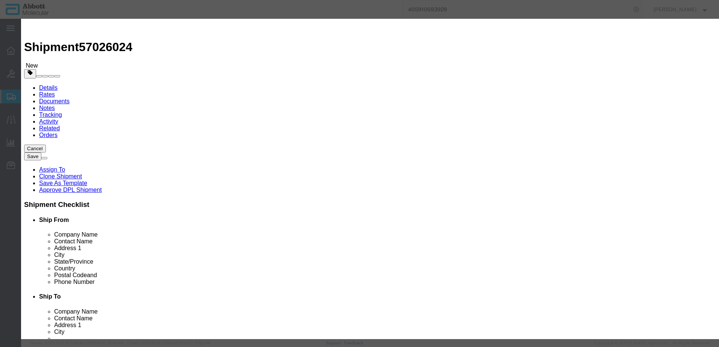
click select "Select Account Type Activity ID Airline Appointment Number ASN Batch Number Bil…"
click button "Save & Add Another"
click input "text"
click strong "02G3180"
drag, startPoint x: 447, startPoint y: 120, endPoint x: 444, endPoint y: 129, distance: 8.8
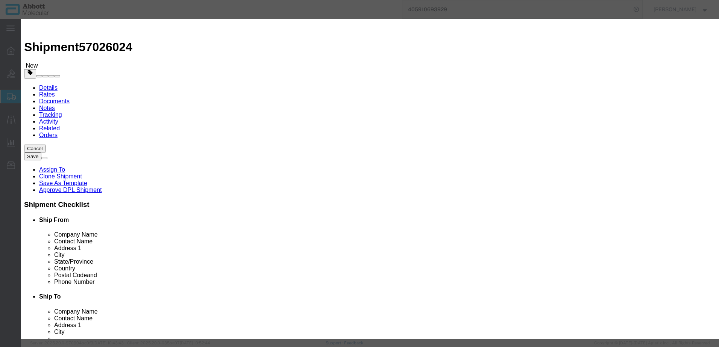
click select "Select Account Type Activity ID Airline Appointment Number ASN Batch Number Bil…"
drag, startPoint x: 189, startPoint y: 278, endPoint x: 178, endPoint y: 274, distance: 11.4
click button "Save & Add Another"
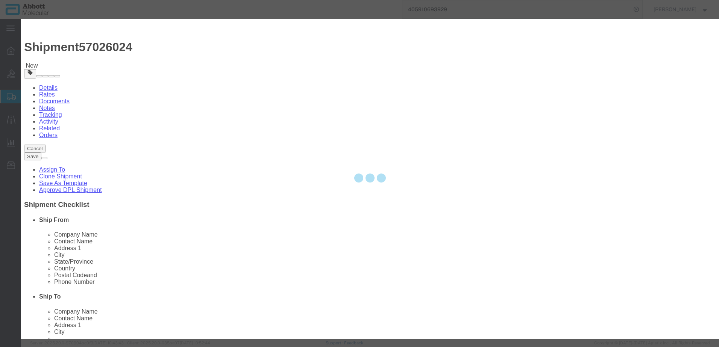
click at [256, 77] on div at bounding box center [370, 179] width 698 height 321
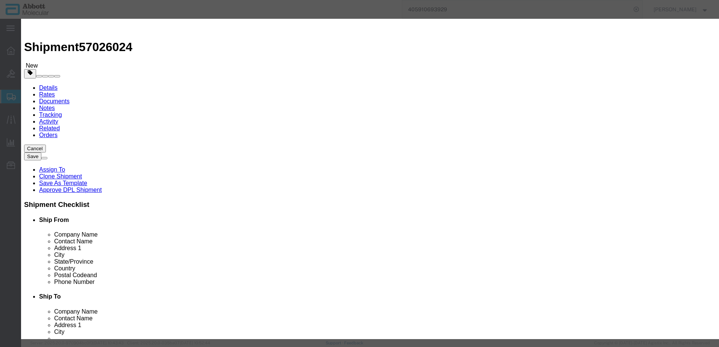
click input "text"
click span "Name:"
drag, startPoint x: 456, startPoint y: 118, endPoint x: 452, endPoint y: 126, distance: 8.6
click select "Select Account Type Activity ID Airline Appointment Number ASN Batch Number Bil…"
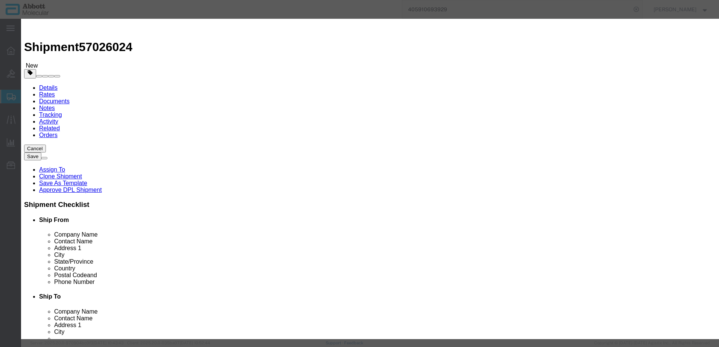
click button "Save & Add Another"
click input "text"
click div "Name: 02J0232 Sku: 02J0232 Model: 02J0232 Description: PARAFIN PRETREATMENT KIT…"
drag, startPoint x: 451, startPoint y: 119, endPoint x: 449, endPoint y: 127, distance: 8.8
click select "Select Account Type Activity ID Airline Appointment Number ASN Batch Number Bil…"
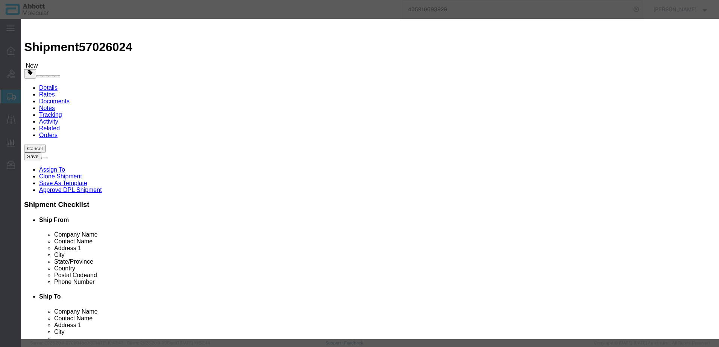
click select "Select Account Type Activity ID Airline Appointment Number ASN Batch Number Bil…"
click button "Save & Add Another"
click input "text"
click td "Model: 09N1590"
click div "GL Reference Select Account Type Activity ID Airline Appointment Number ASN Bat…"
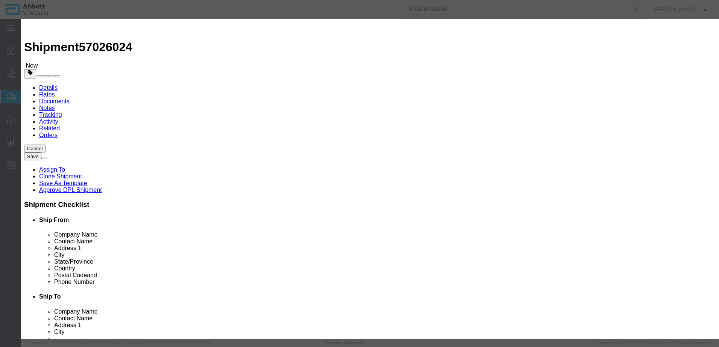
click select "Select Account Type Activity ID Airline Appointment Number ASN Batch Number Bil…"
click button "Save & Add Another"
click input "text"
click strong "03L7860"
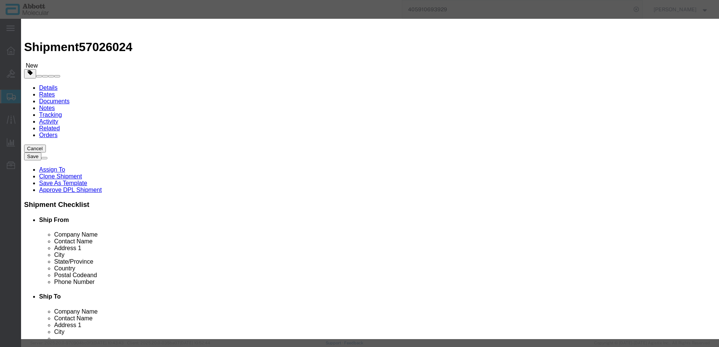
click input "676"
click select "Select Account Type Activity ID Airline Appointment Number ASN Batch Number Bil…"
click button "Save & Add Another"
click input "text"
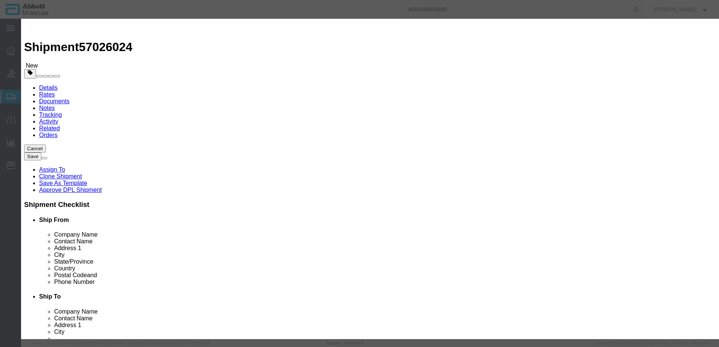
click strong "09N1791"
click select "Select Account Type Activity ID Airline Appointment Number ASN Batch Number Bil…"
click button "Save & Add Another"
click input "text"
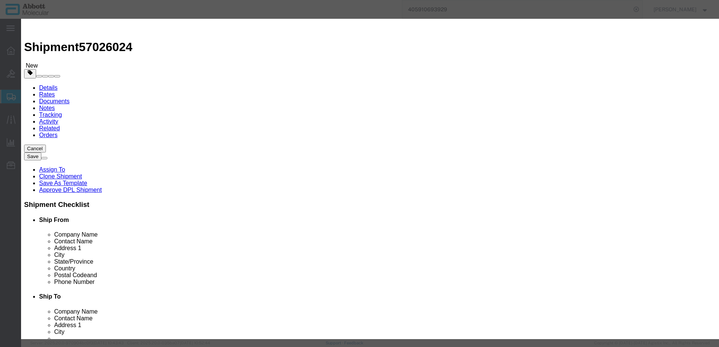
click div "Name: 09N1592 Sku: 09N1592 Model: 09N1592 Description: Alinity m HR HPV AMP Kit"
click select "Select Account Type Activity ID Airline Appointment Number ASN Batch Number Bil…"
click button "Save & Add Another"
click input "text"
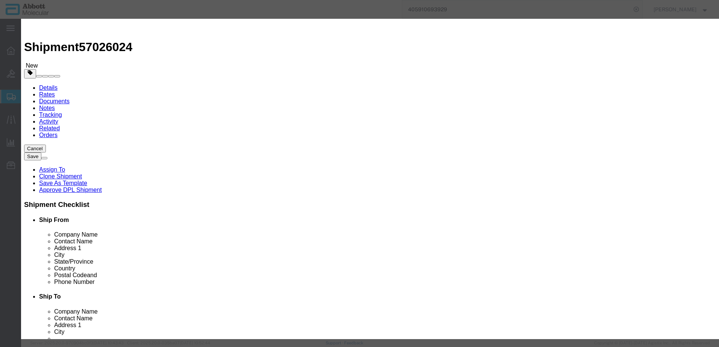
click td "Model: 06N2920"
drag, startPoint x: 426, startPoint y: 120, endPoint x: 427, endPoint y: 127, distance: 7.6
click select "Select Account Type Activity ID Airline Appointment Number ASN Batch Number Bil…"
click button "Save & Add Another"
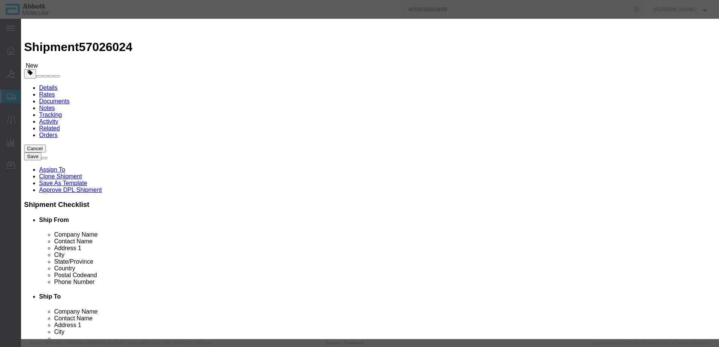
drag, startPoint x: 271, startPoint y: 79, endPoint x: 250, endPoint y: 60, distance: 28.2
click input "text"
click strong "07J0001"
drag, startPoint x: 433, startPoint y: 122, endPoint x: 435, endPoint y: 127, distance: 5.6
click select "Select Account Type Activity ID Airline Appointment Number ASN Batch Number Bil…"
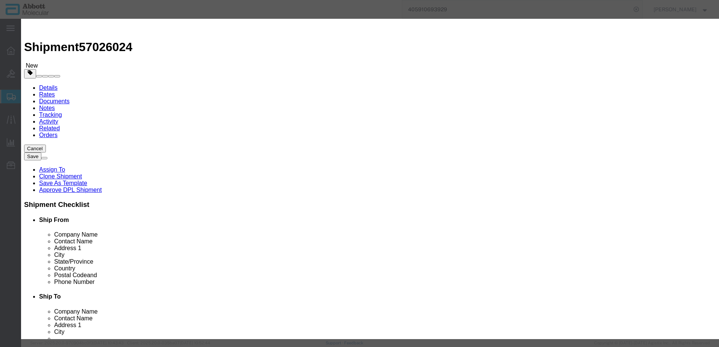
click select "Select Account Type Activity ID Airline Appointment Number ASN Batch Number Bil…"
click button "Save & Add Another"
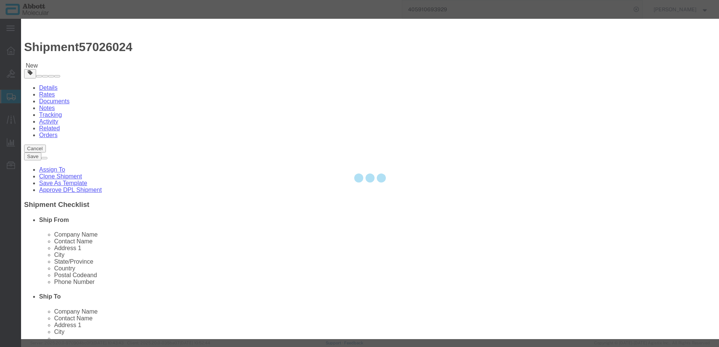
click at [259, 78] on div at bounding box center [370, 179] width 698 height 321
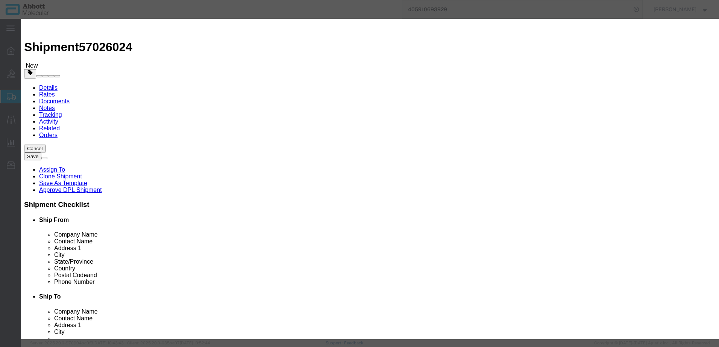
click input "text"
click strong "07J7701"
click select "Select Account Type Activity ID Airline Appointment Number ASN Batch Number Bil…"
click button "Save & Add Another"
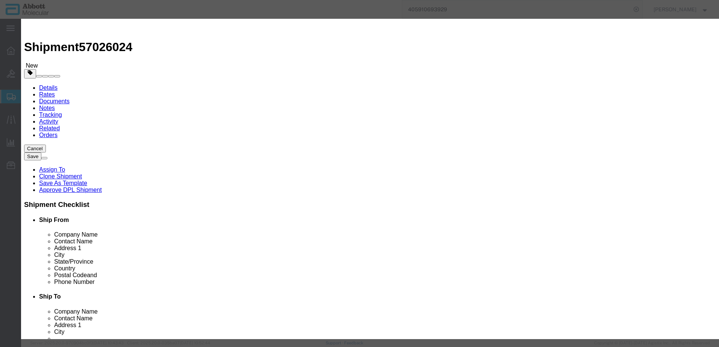
click input "text"
click td "Model: 08N2920"
click select "Select Account Type Activity ID Airline Appointment Number ASN Batch Number Bil…"
click button "Save & Add Another"
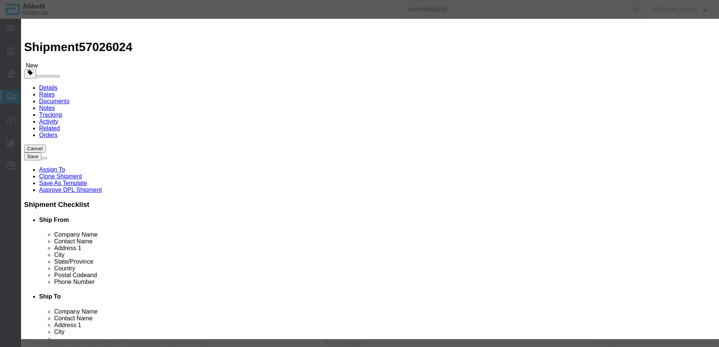
click input "text"
click strong "08N4260"
drag, startPoint x: 433, startPoint y: 124, endPoint x: 434, endPoint y: 128, distance: 3.8
click select "Select Account Type Activity ID Airline Appointment Number ASN Batch Number Bil…"
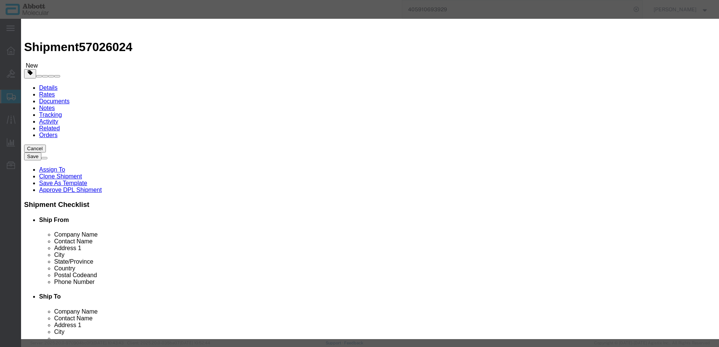
click button "Save & Close"
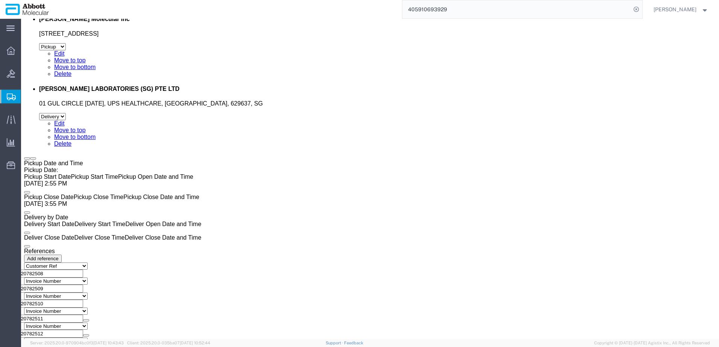
scroll to position [1808, 0]
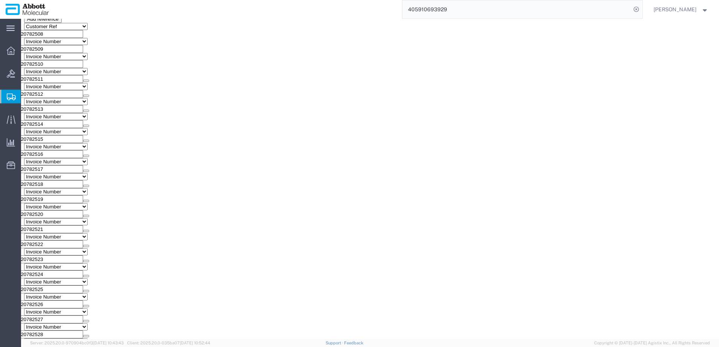
click button "Continue"
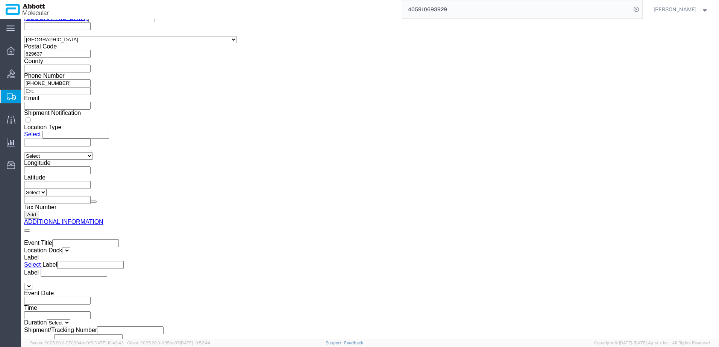
click button "Upload"
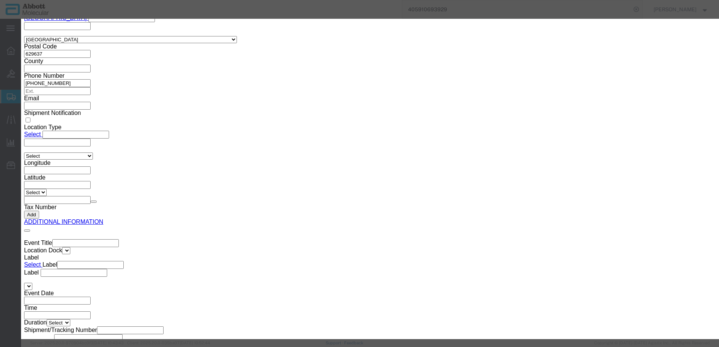
click button "Browse"
click button "Upload"
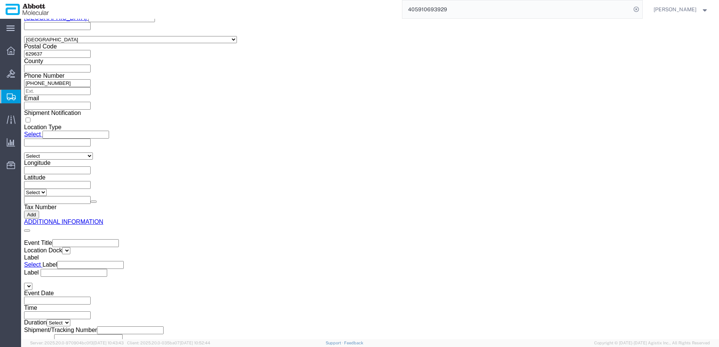
drag, startPoint x: 20, startPoint y: 10, endPoint x: 102, endPoint y: 11, distance: 81.6
click h1 "Shipment 57026024"
copy h1 "Shipment 57026024"
click button "Rate Shipment"
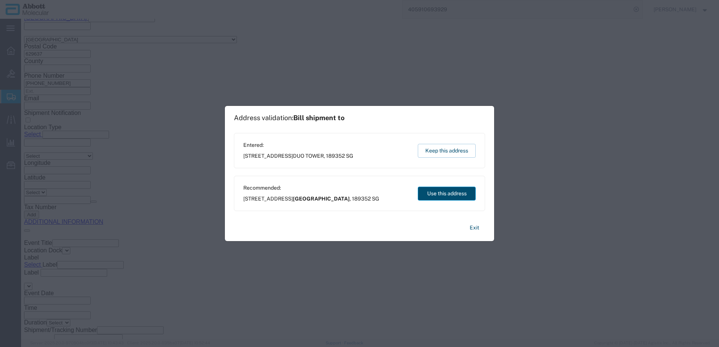
click at [427, 197] on button "Use this address" at bounding box center [447, 194] width 58 height 14
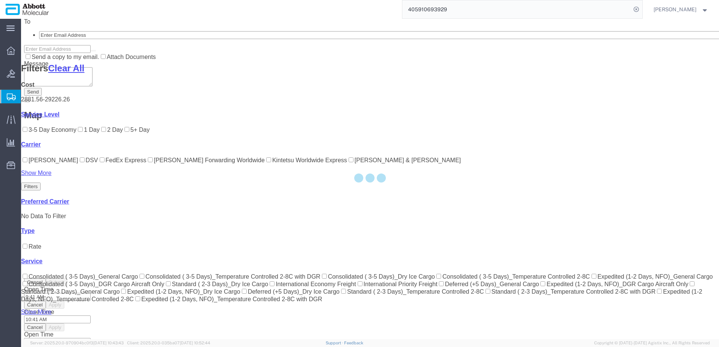
scroll to position [235, 0]
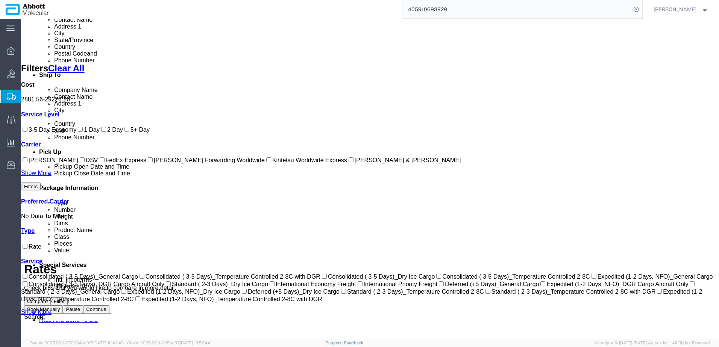
click at [266, 162] on input "Kintetsu Worldwide Express" at bounding box center [268, 159] width 5 height 5
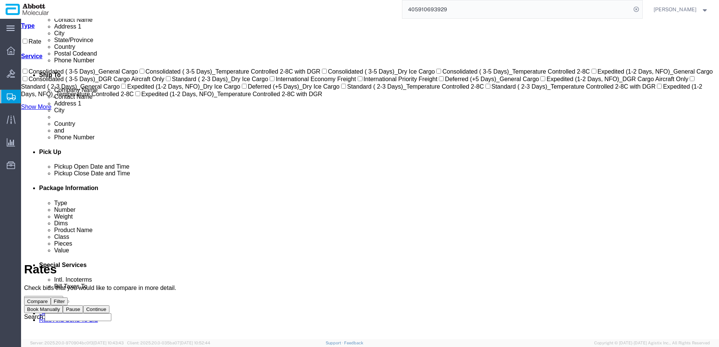
scroll to position [27, 0]
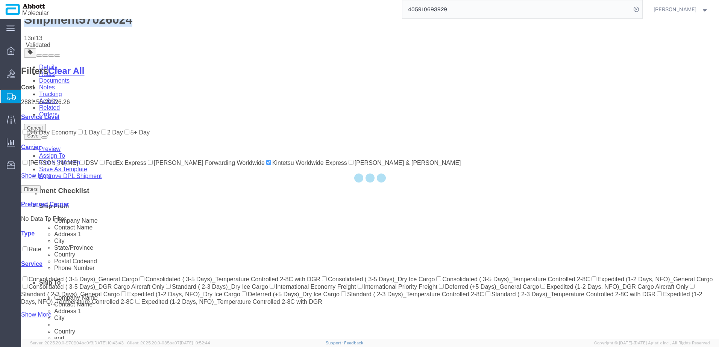
scroll to position [0, 0]
